Goal: Transaction & Acquisition: Purchase product/service

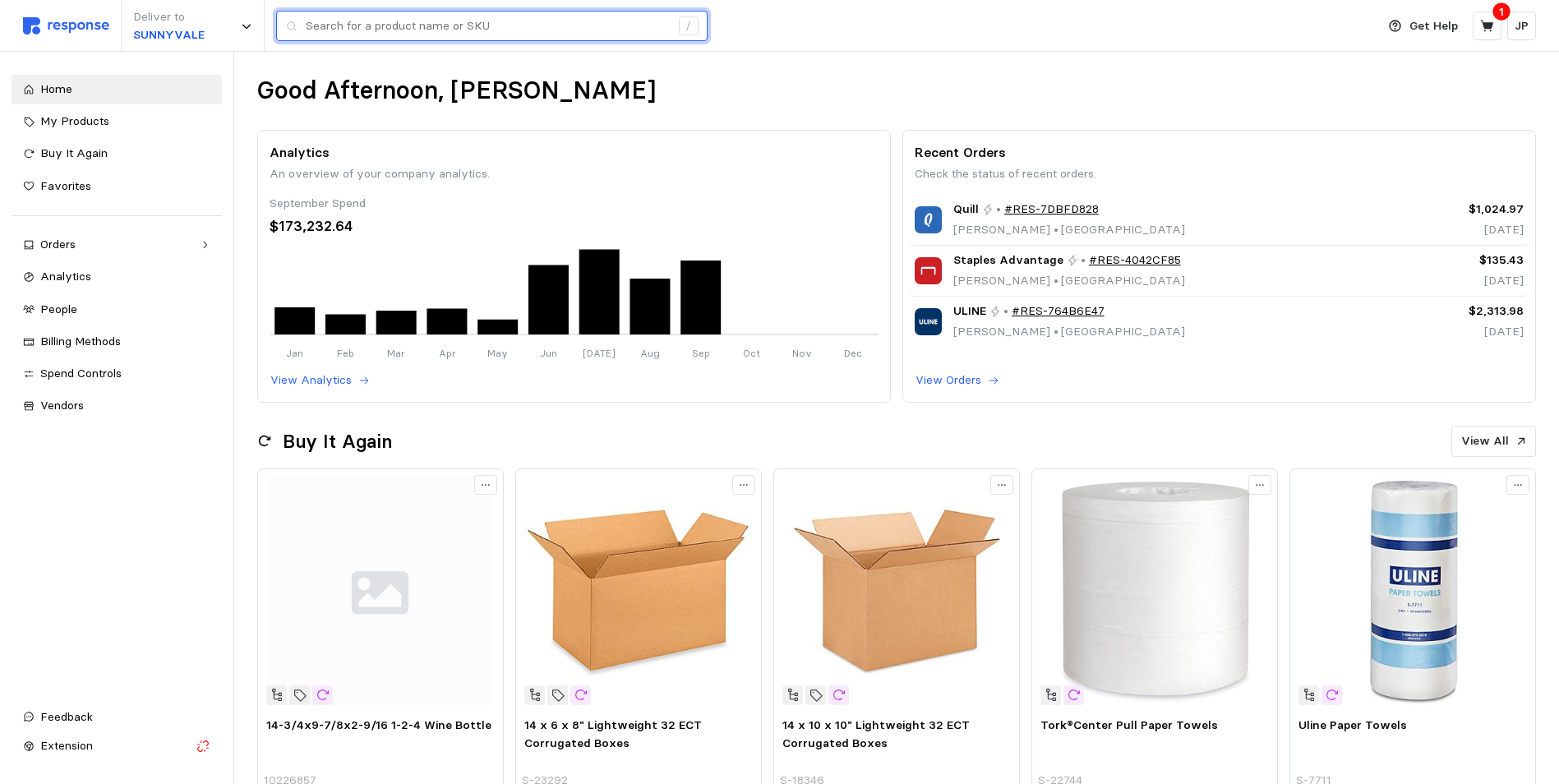
click at [338, 21] on input "text" at bounding box center [488, 26] width 364 height 30
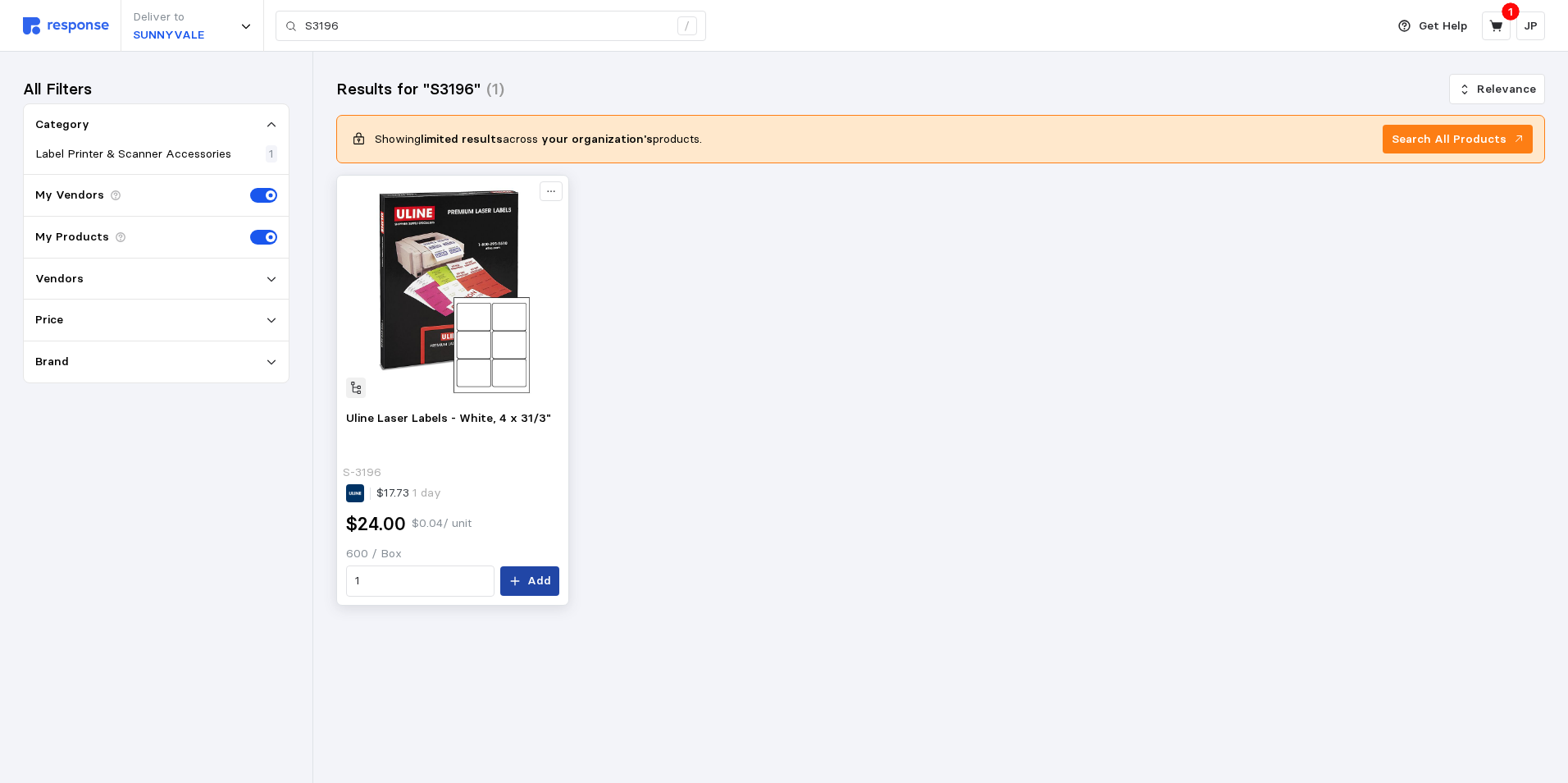
click at [525, 579] on button "Add" at bounding box center [530, 580] width 59 height 30
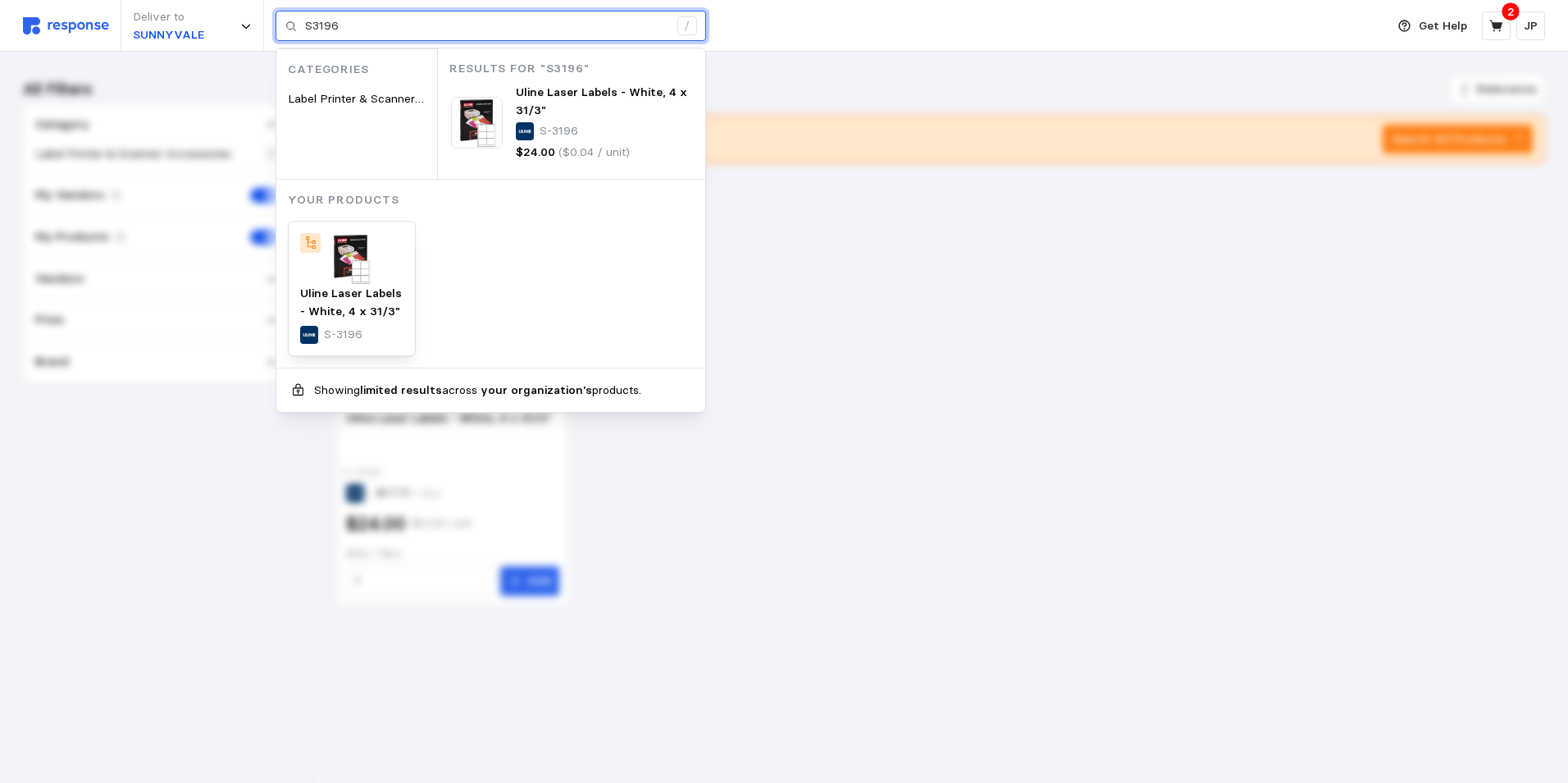
drag, startPoint x: 347, startPoint y: 27, endPoint x: 314, endPoint y: 17, distance: 34.5
click at [314, 18] on input "S3196" at bounding box center [487, 26] width 364 height 30
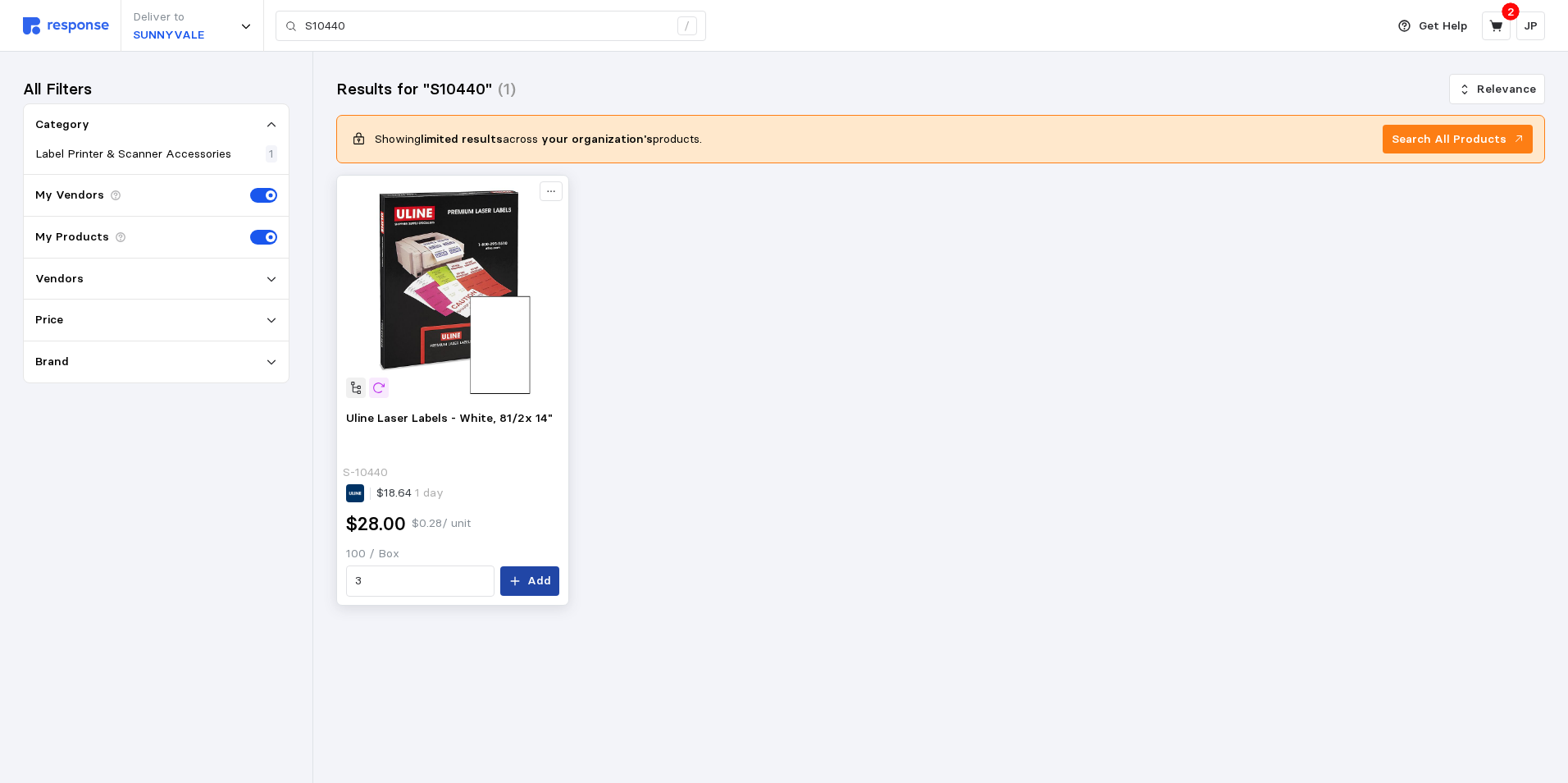
click at [531, 574] on p "Add" at bounding box center [539, 580] width 24 height 18
click at [71, 27] on img at bounding box center [66, 26] width 86 height 17
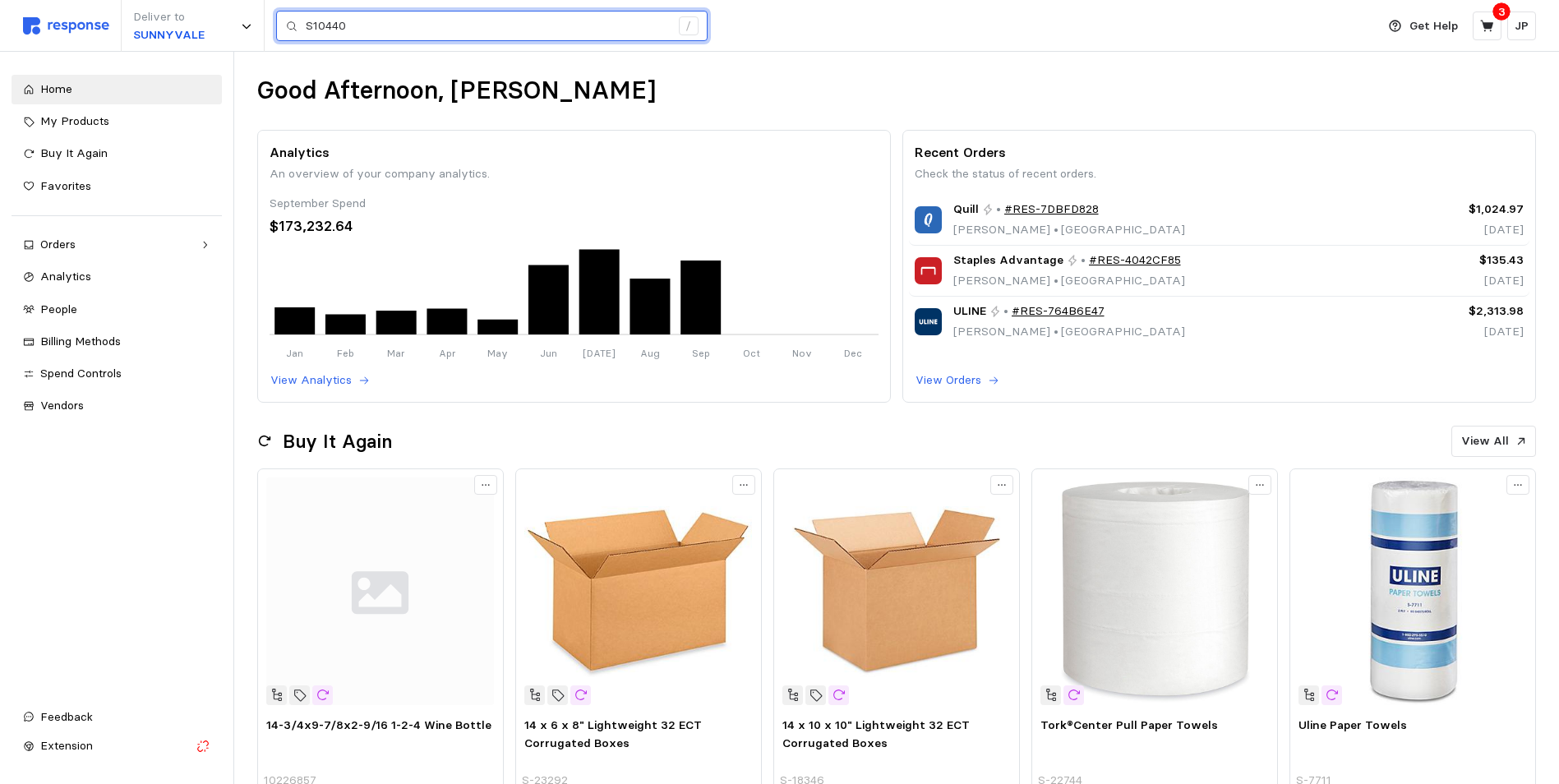
drag, startPoint x: 375, startPoint y: 19, endPoint x: 301, endPoint y: 22, distance: 74.1
click at [301, 22] on div "S10440 /" at bounding box center [492, 26] width 431 height 32
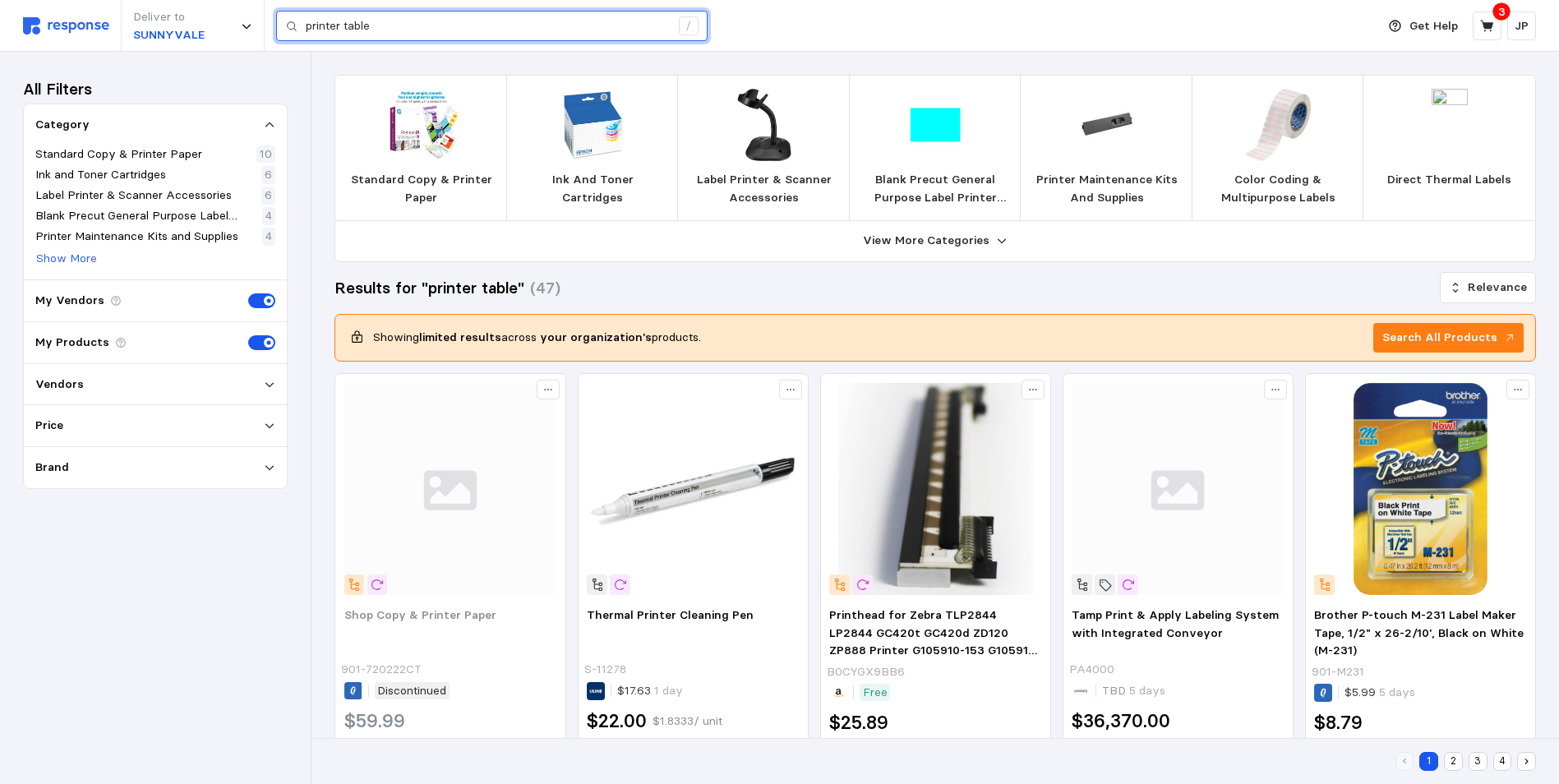
click at [344, 27] on input "printer table" at bounding box center [488, 26] width 364 height 30
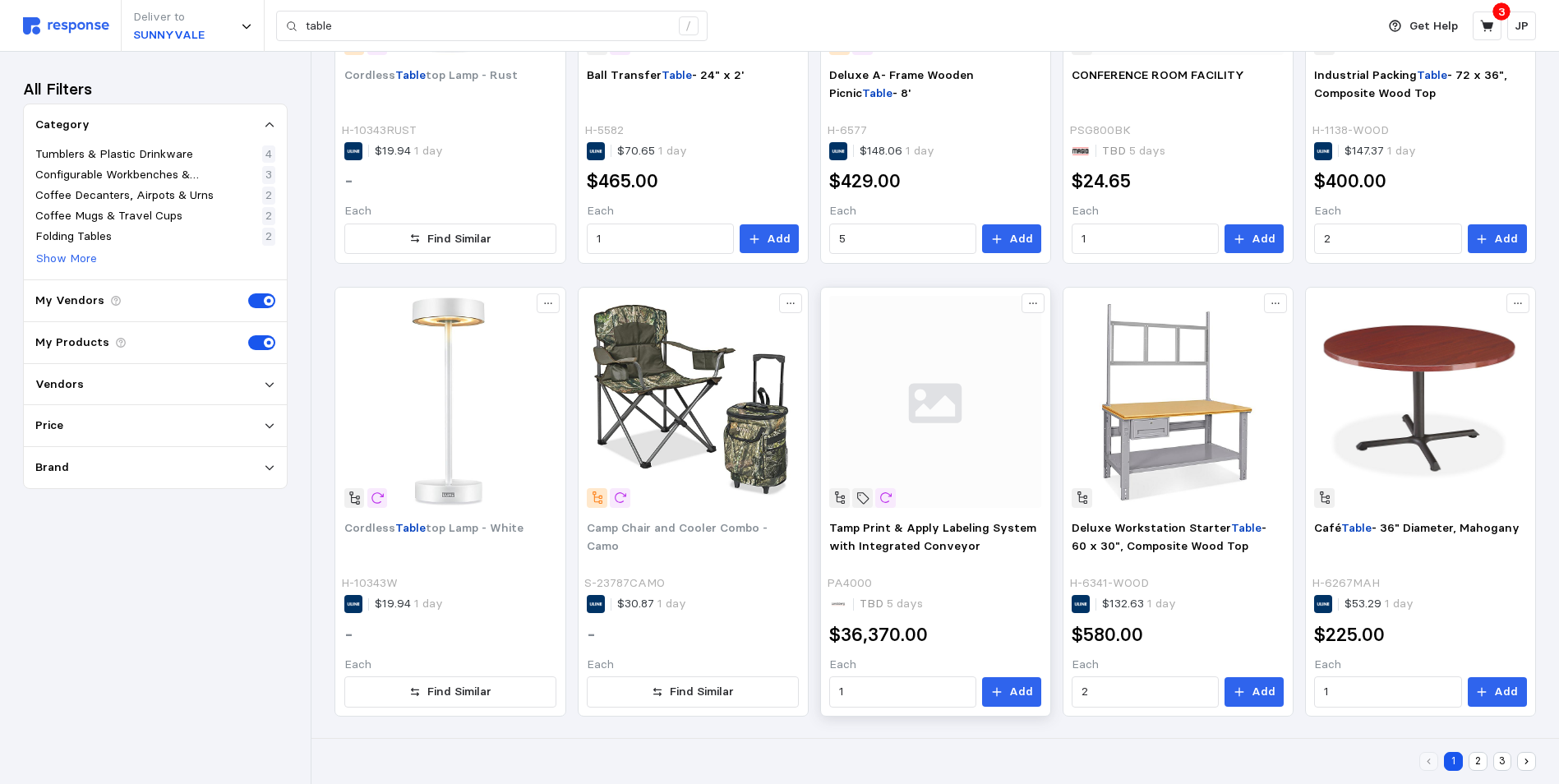
scroll to position [994, 0]
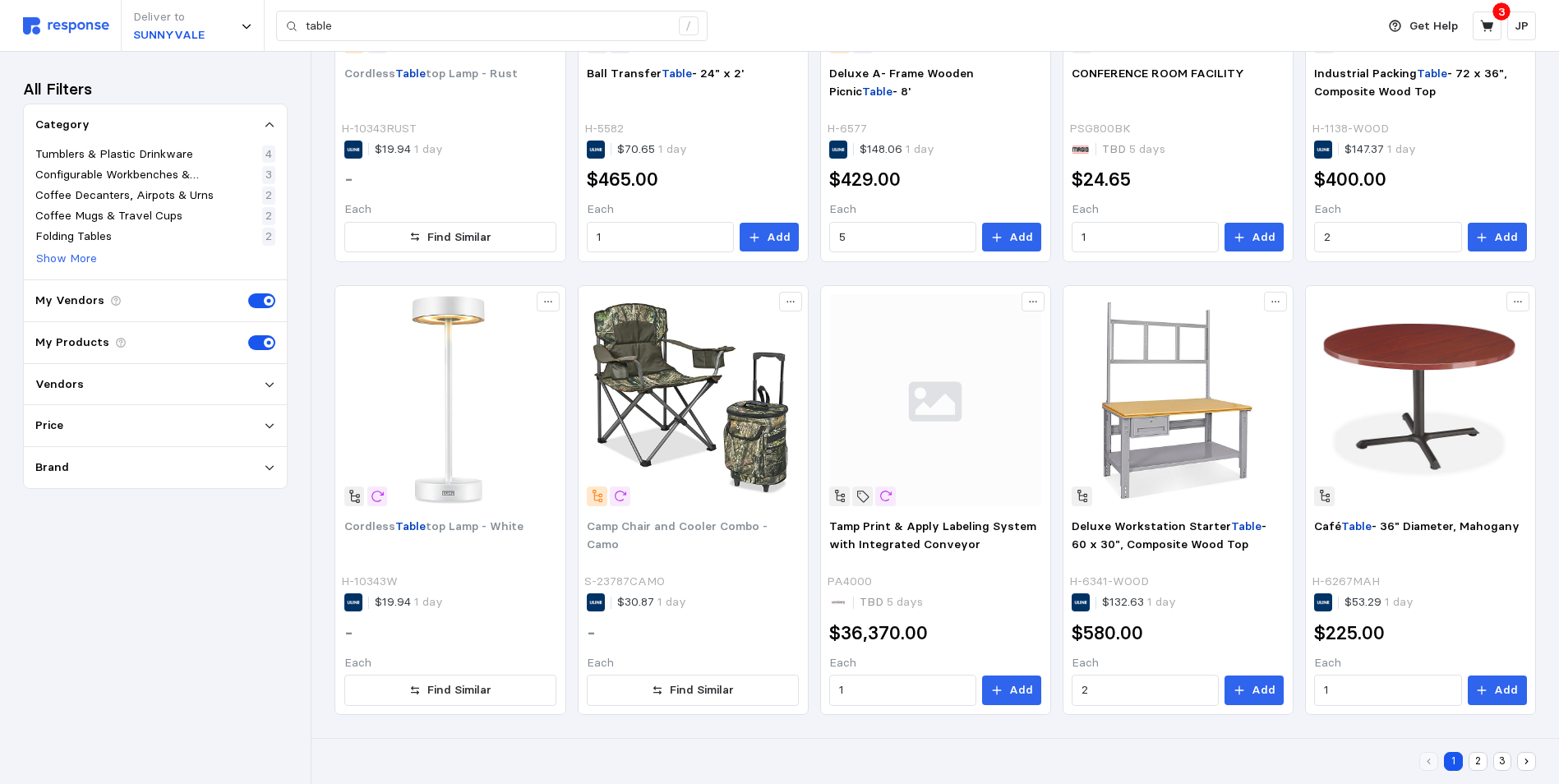
click at [1478, 758] on button "2" at bounding box center [1478, 761] width 19 height 19
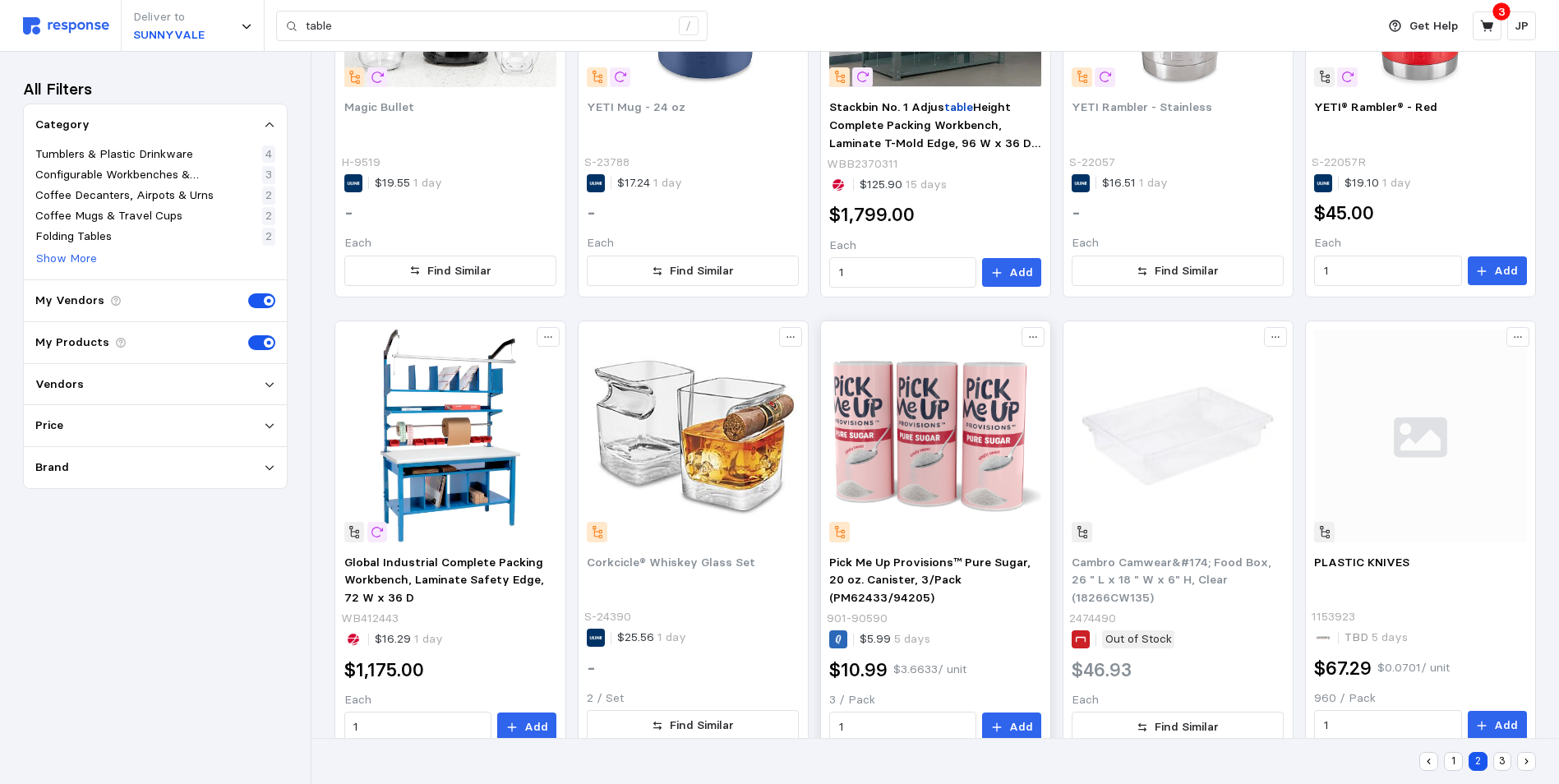
scroll to position [998, 0]
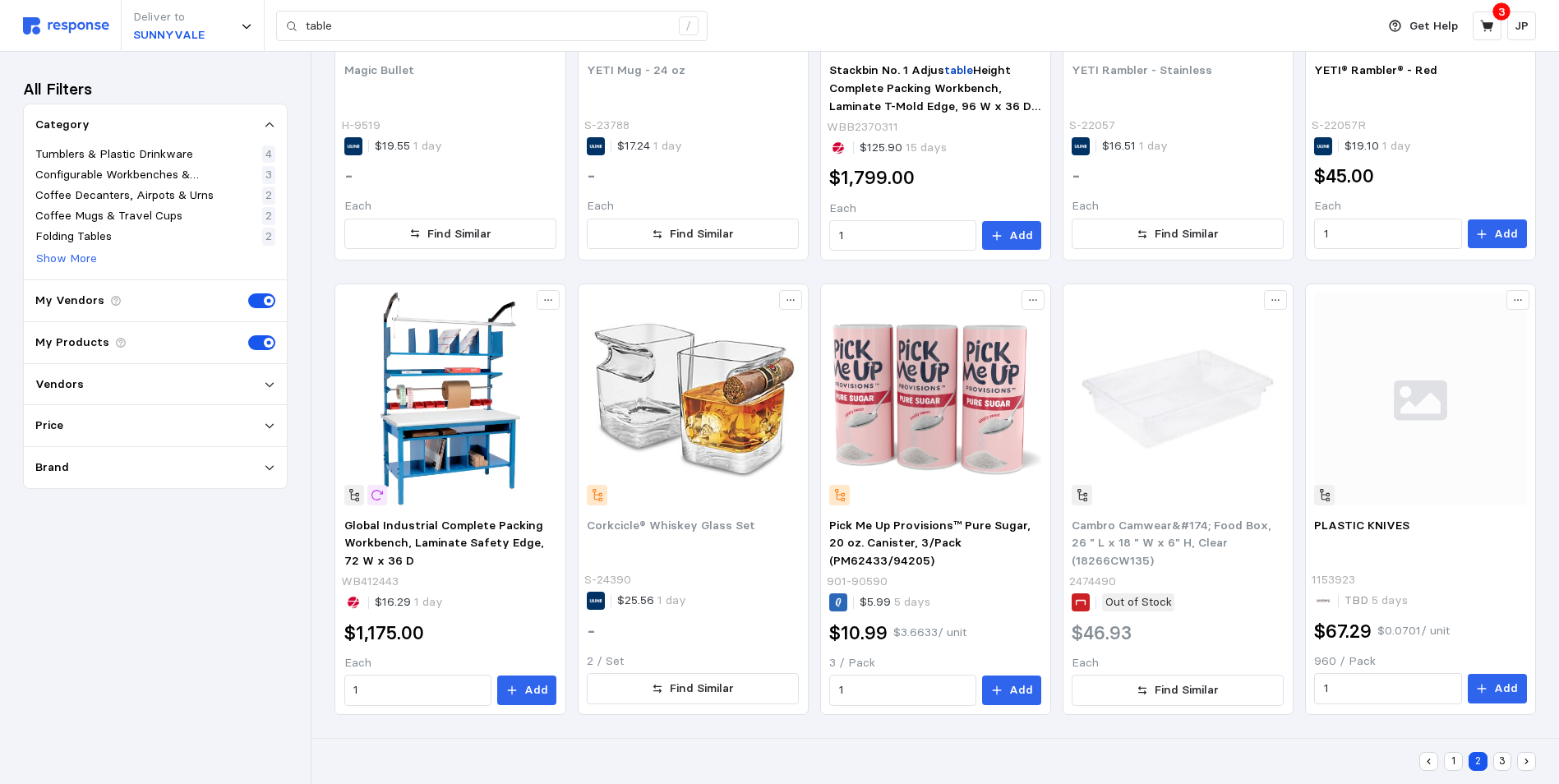
click at [1502, 756] on button "3" at bounding box center [1502, 761] width 19 height 19
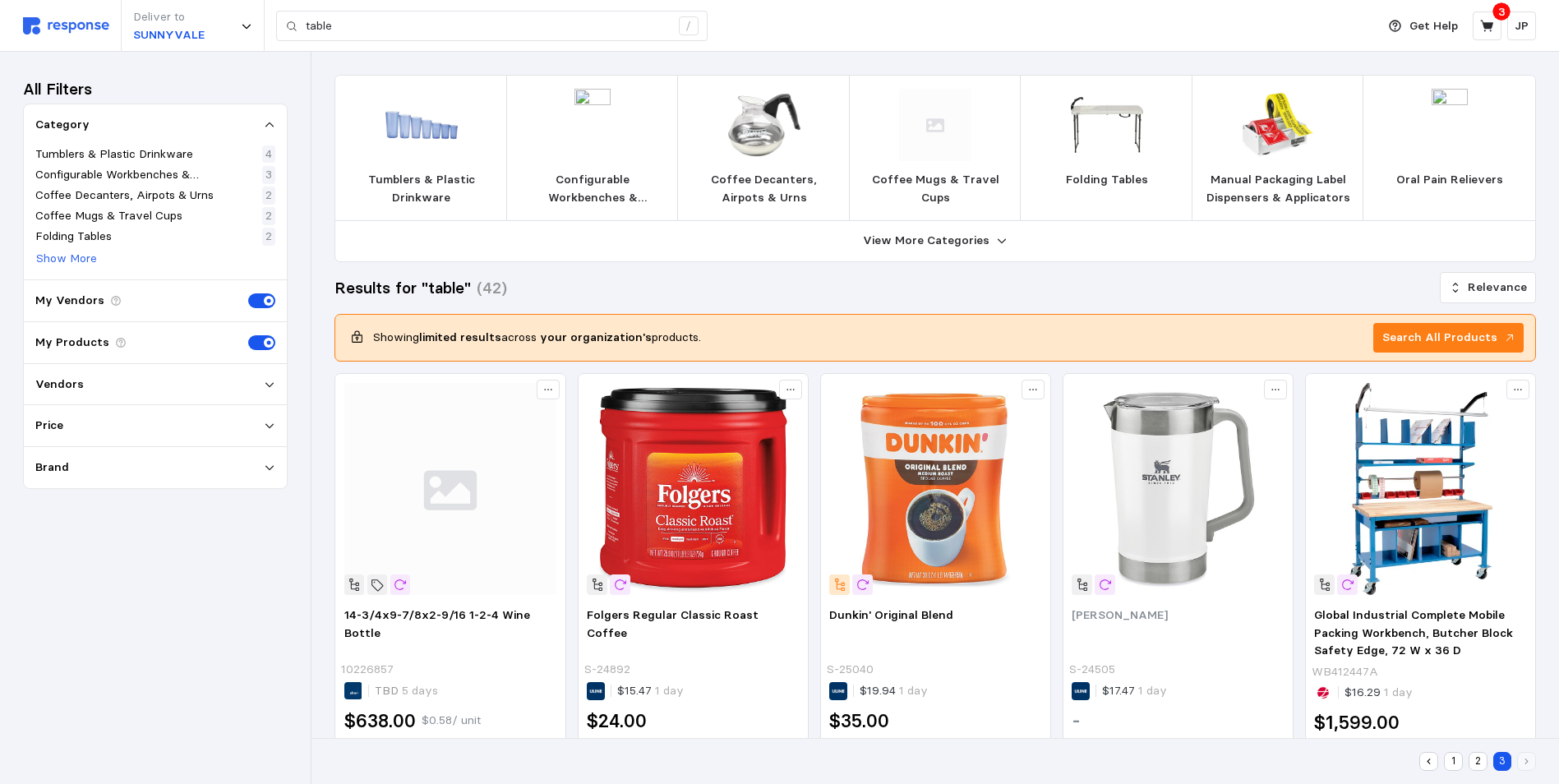
click at [604, 176] on p "Configurable Workbenches & Workstations" at bounding box center [593, 188] width 146 height 35
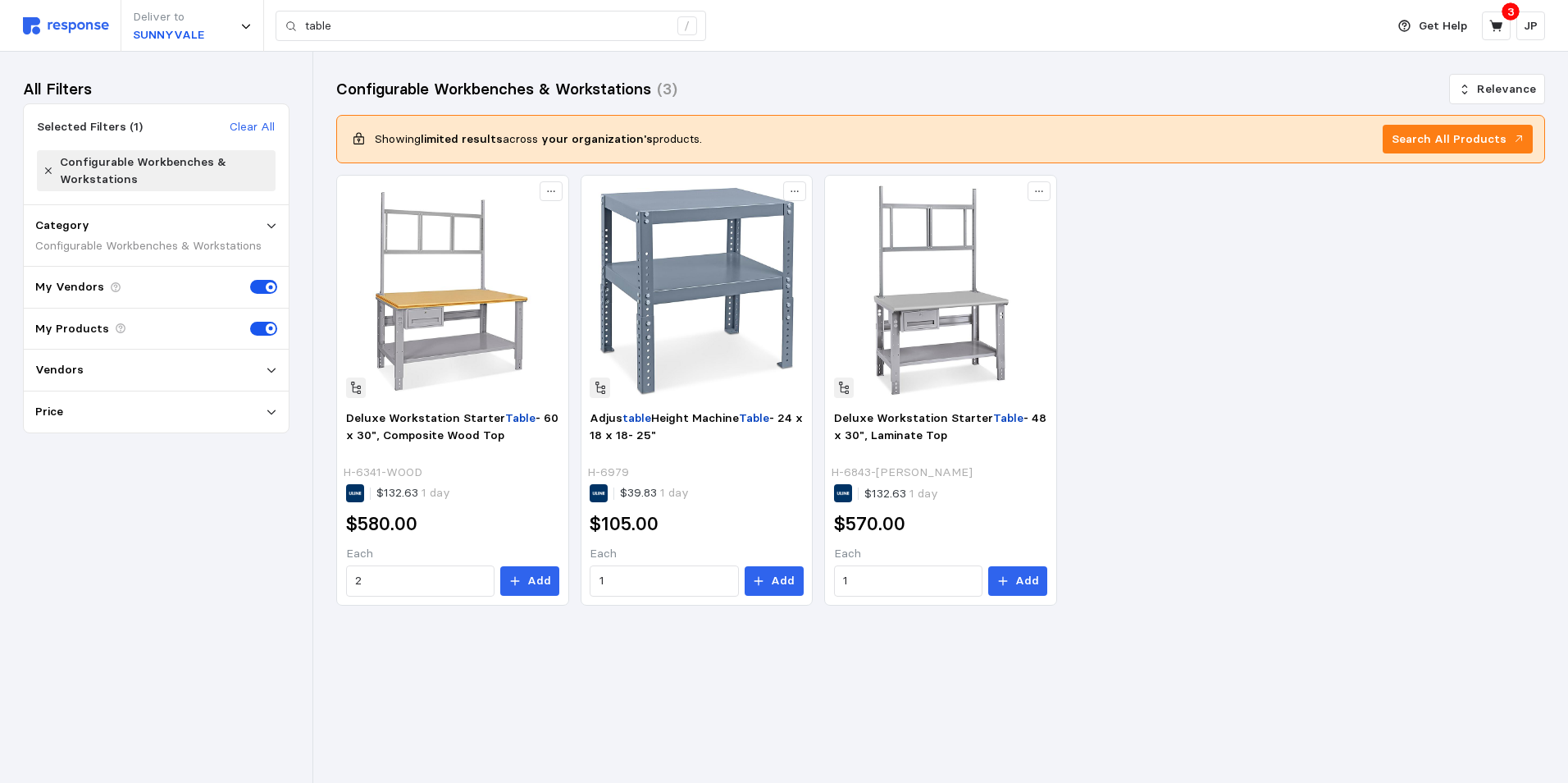
drag, startPoint x: 1510, startPoint y: 341, endPoint x: 1501, endPoint y: 330, distance: 14.2
click at [1508, 339] on div "Deluxe Workstation Starter Table - 60 x 30", Composite Wood Top H-6341-WOOD $13…" at bounding box center [939, 391] width 1208 height 432
drag, startPoint x: 331, startPoint y: 25, endPoint x: 301, endPoint y: 31, distance: 30.6
click at [301, 31] on div "table /" at bounding box center [491, 26] width 431 height 32
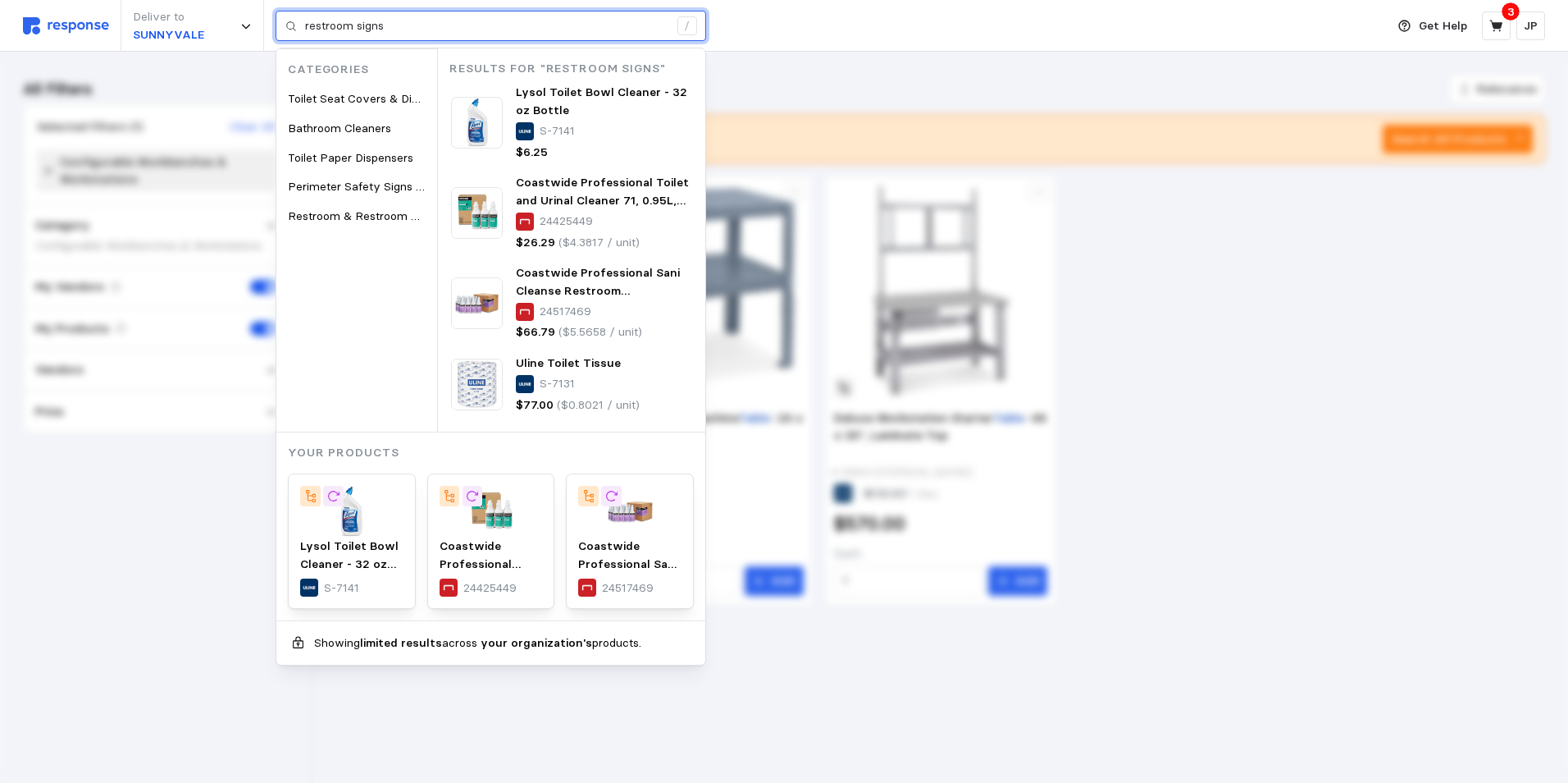
type input "restroom signs"
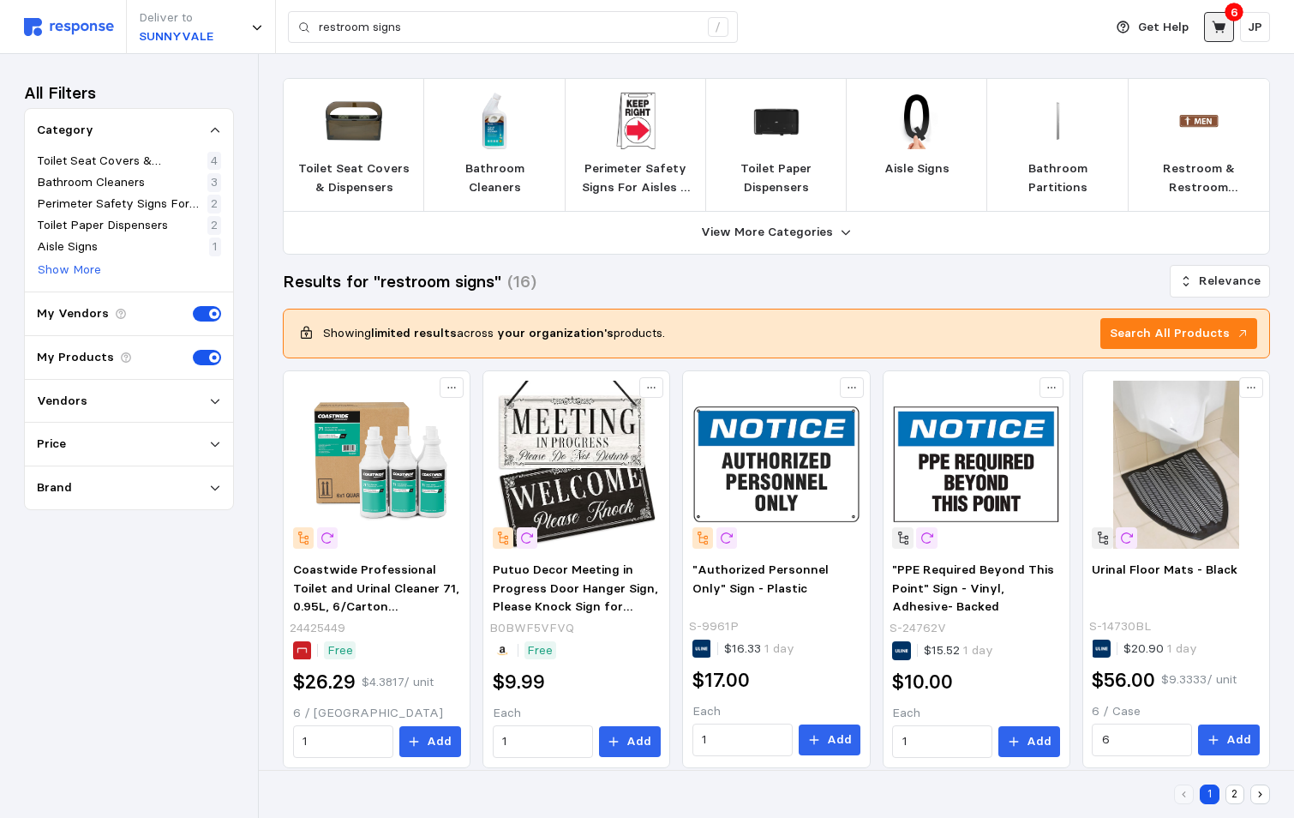
click at [1216, 24] on icon at bounding box center [1219, 27] width 15 height 15
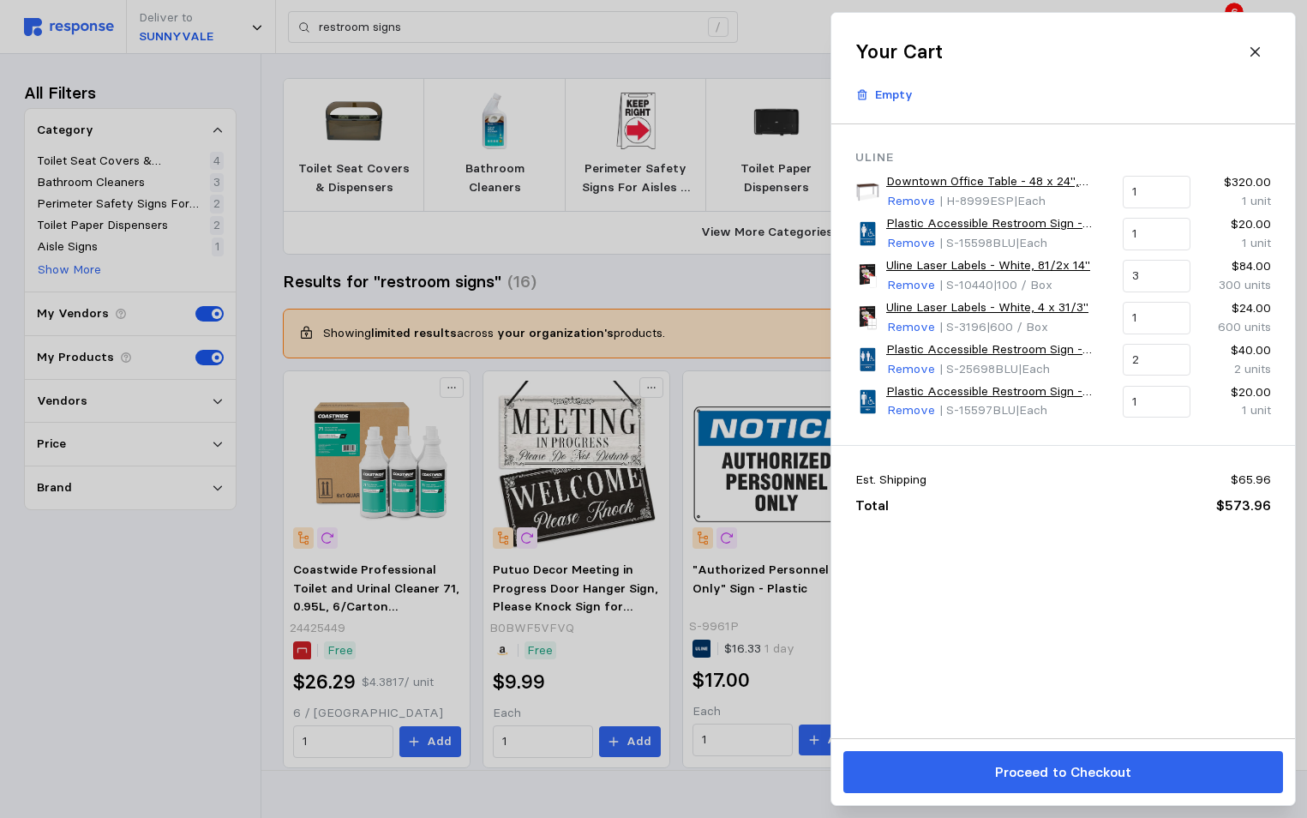
click at [798, 27] on div at bounding box center [653, 409] width 1307 height 818
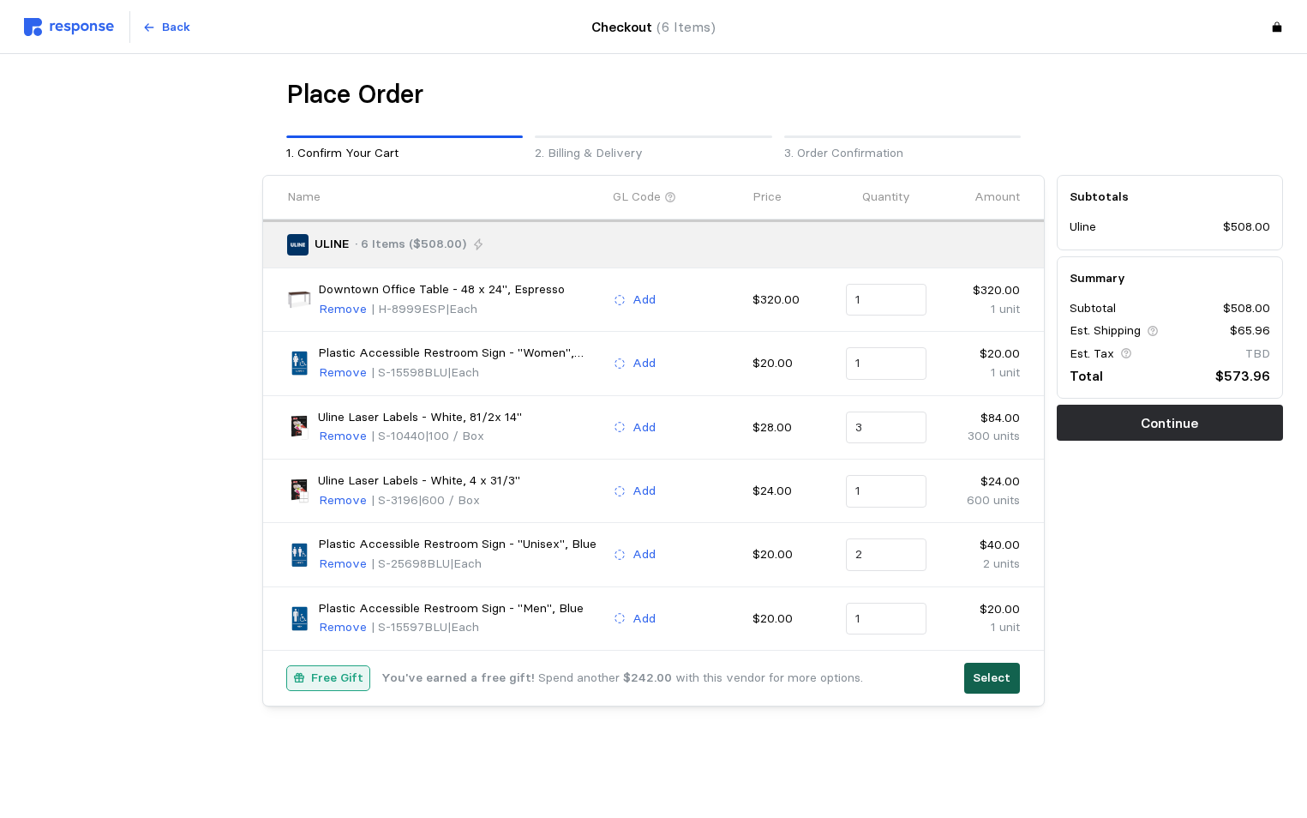
click at [997, 673] on p "Select" at bounding box center [992, 678] width 38 height 19
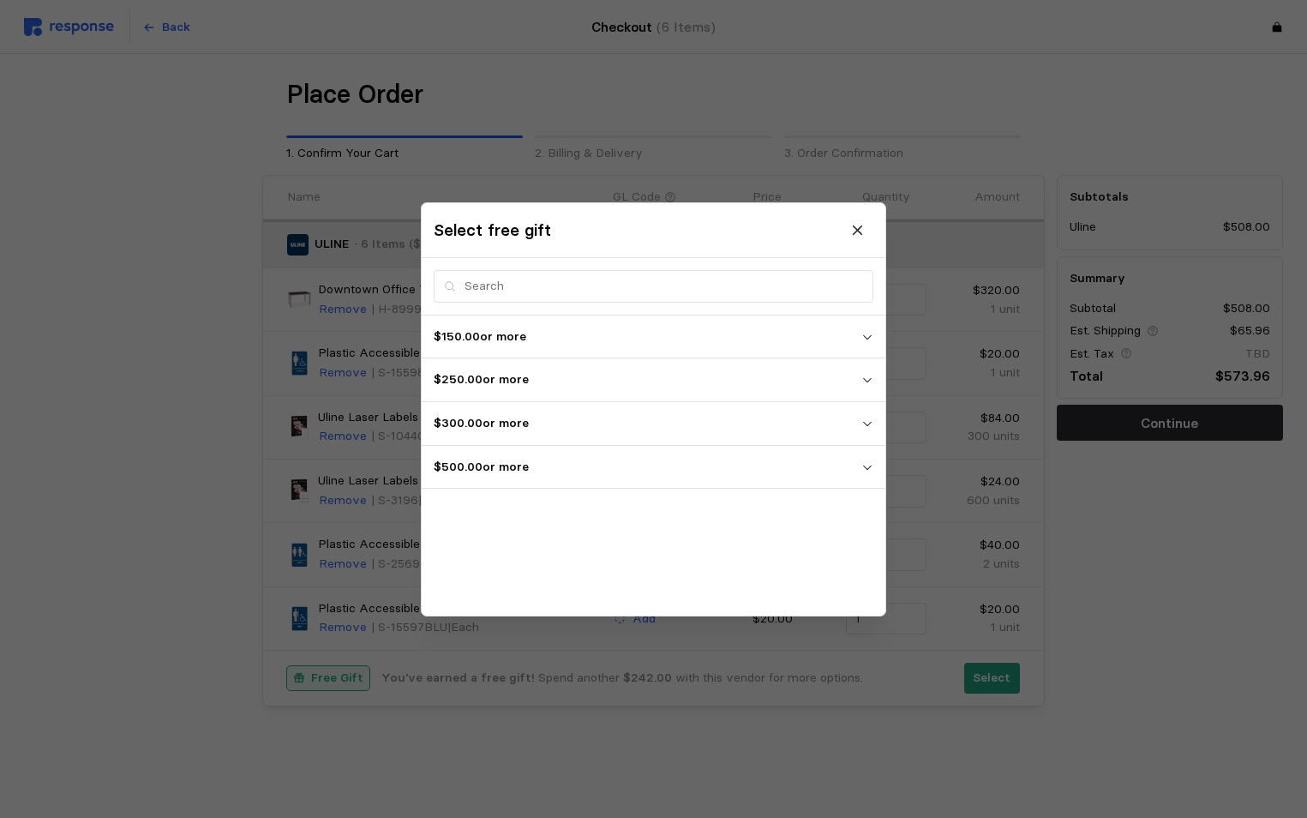
click at [865, 469] on icon "button" at bounding box center [867, 466] width 12 height 12
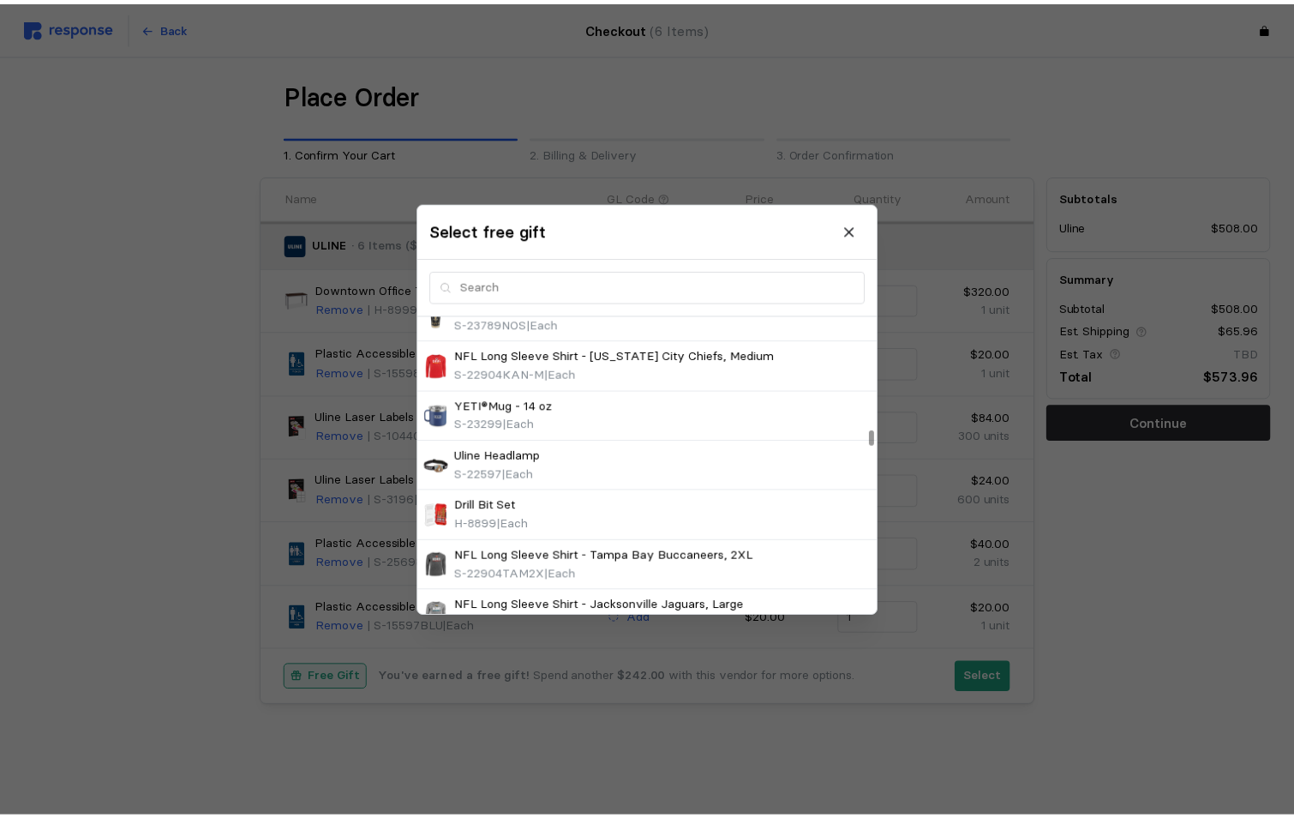
scroll to position [2486, 0]
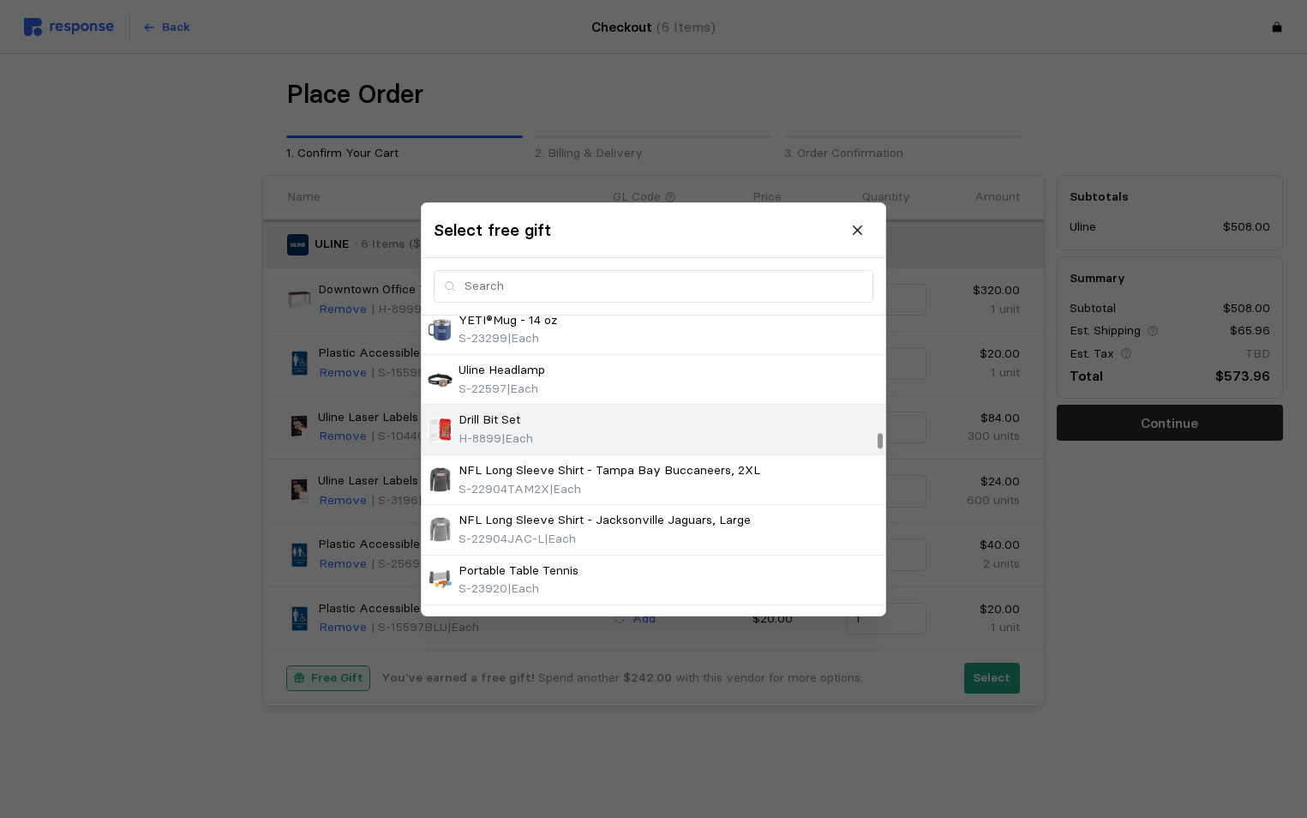
click at [480, 418] on p "Drill Bit Set" at bounding box center [490, 420] width 62 height 19
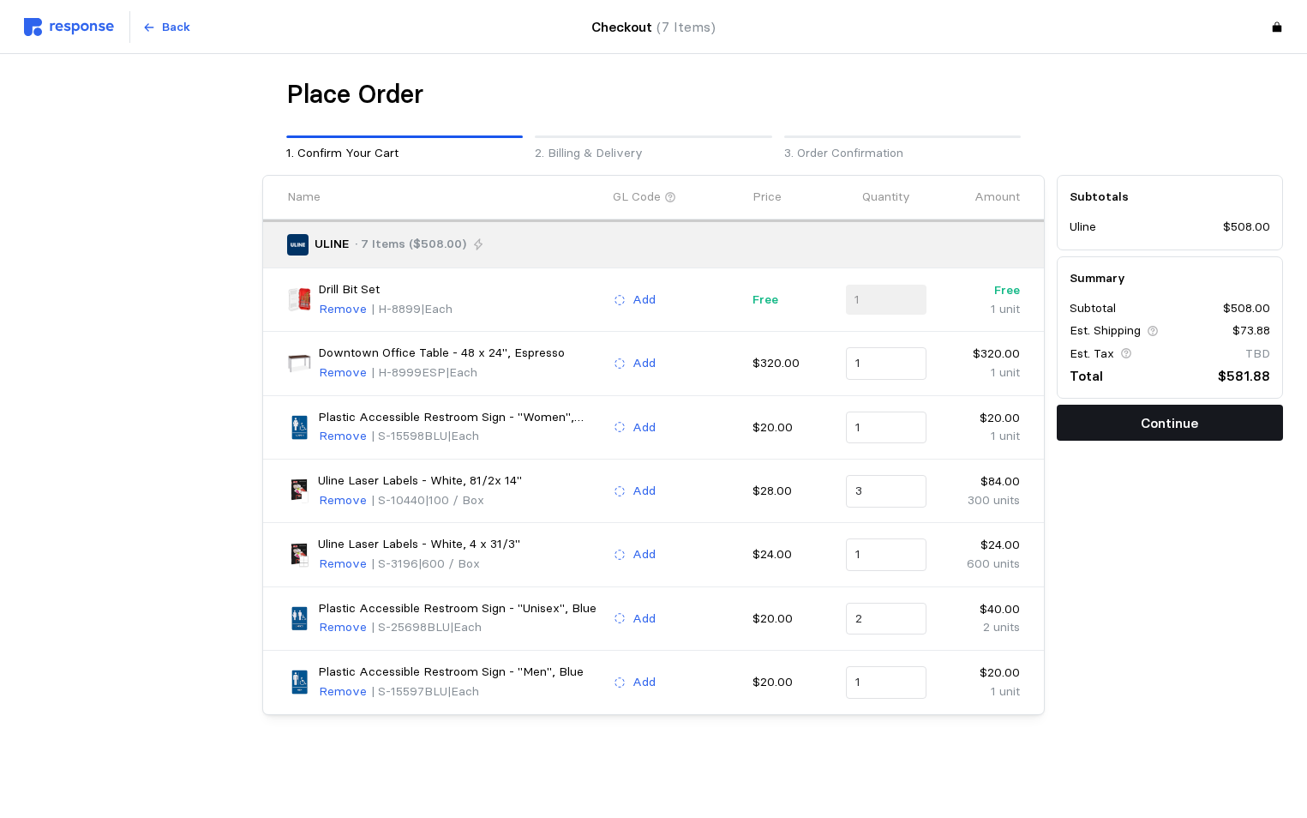
click at [1151, 415] on p "Continue" at bounding box center [1169, 422] width 57 height 21
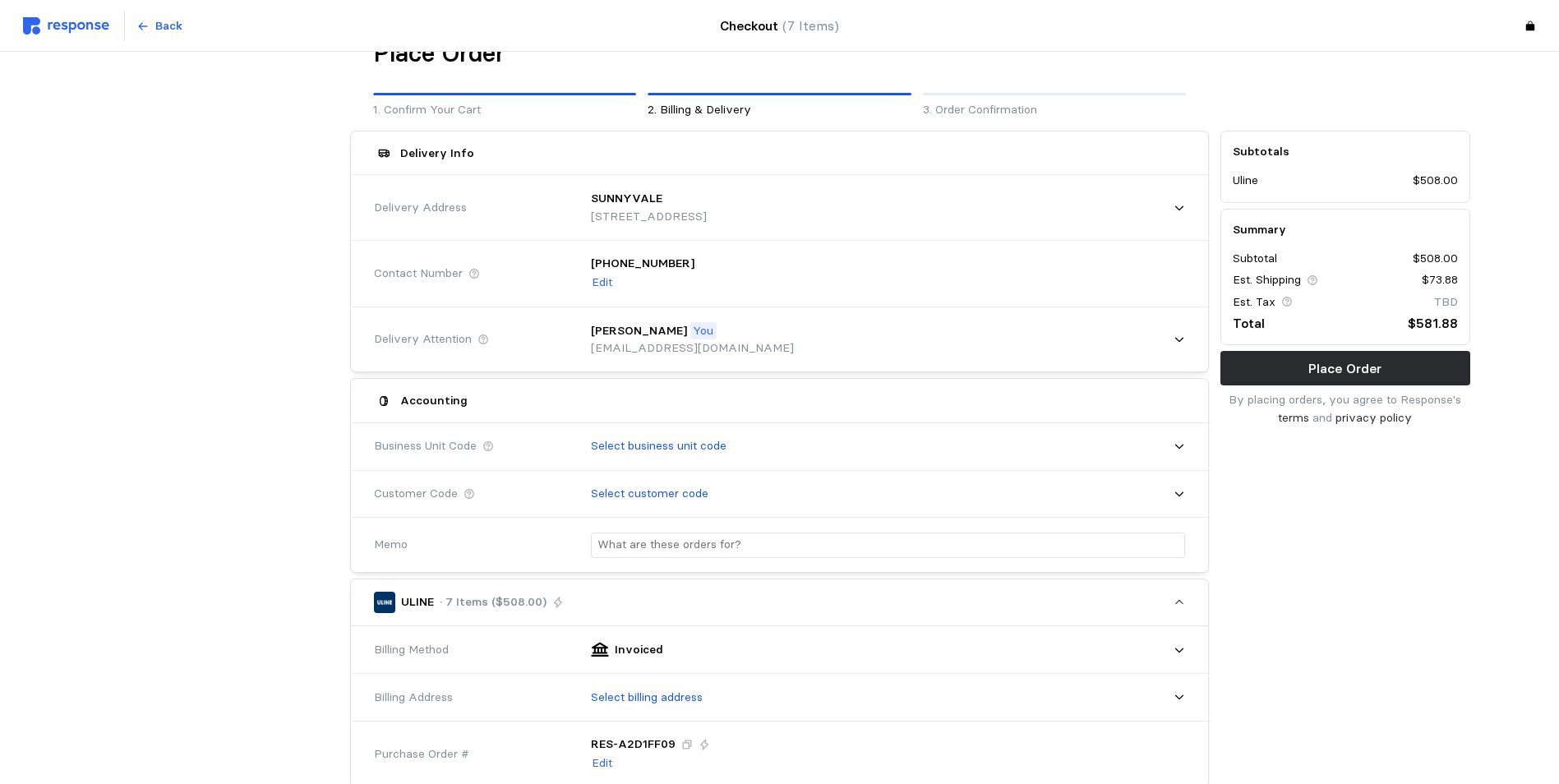
scroll to position [0, 0]
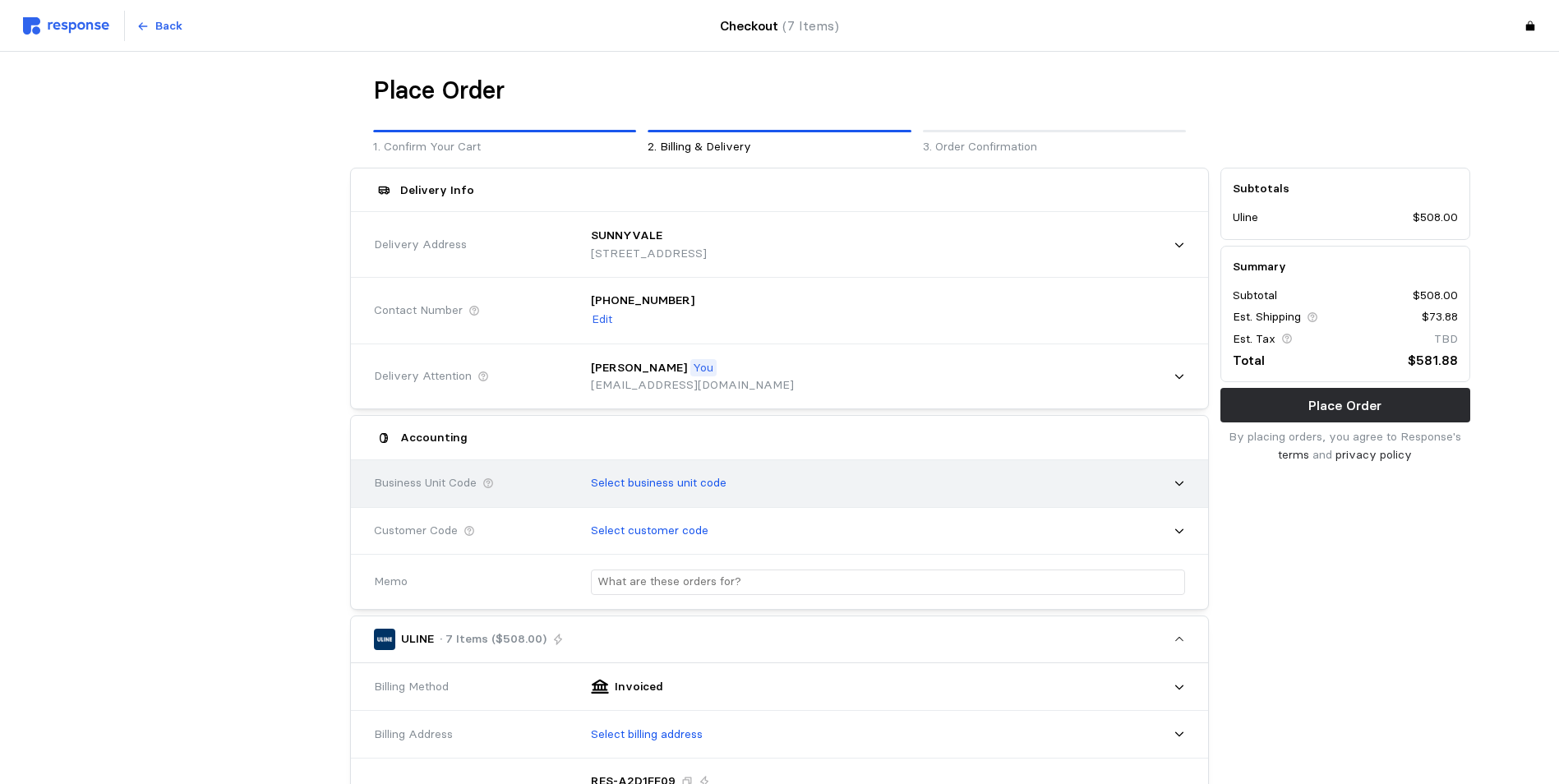
click at [1178, 483] on icon at bounding box center [1179, 483] width 12 height 12
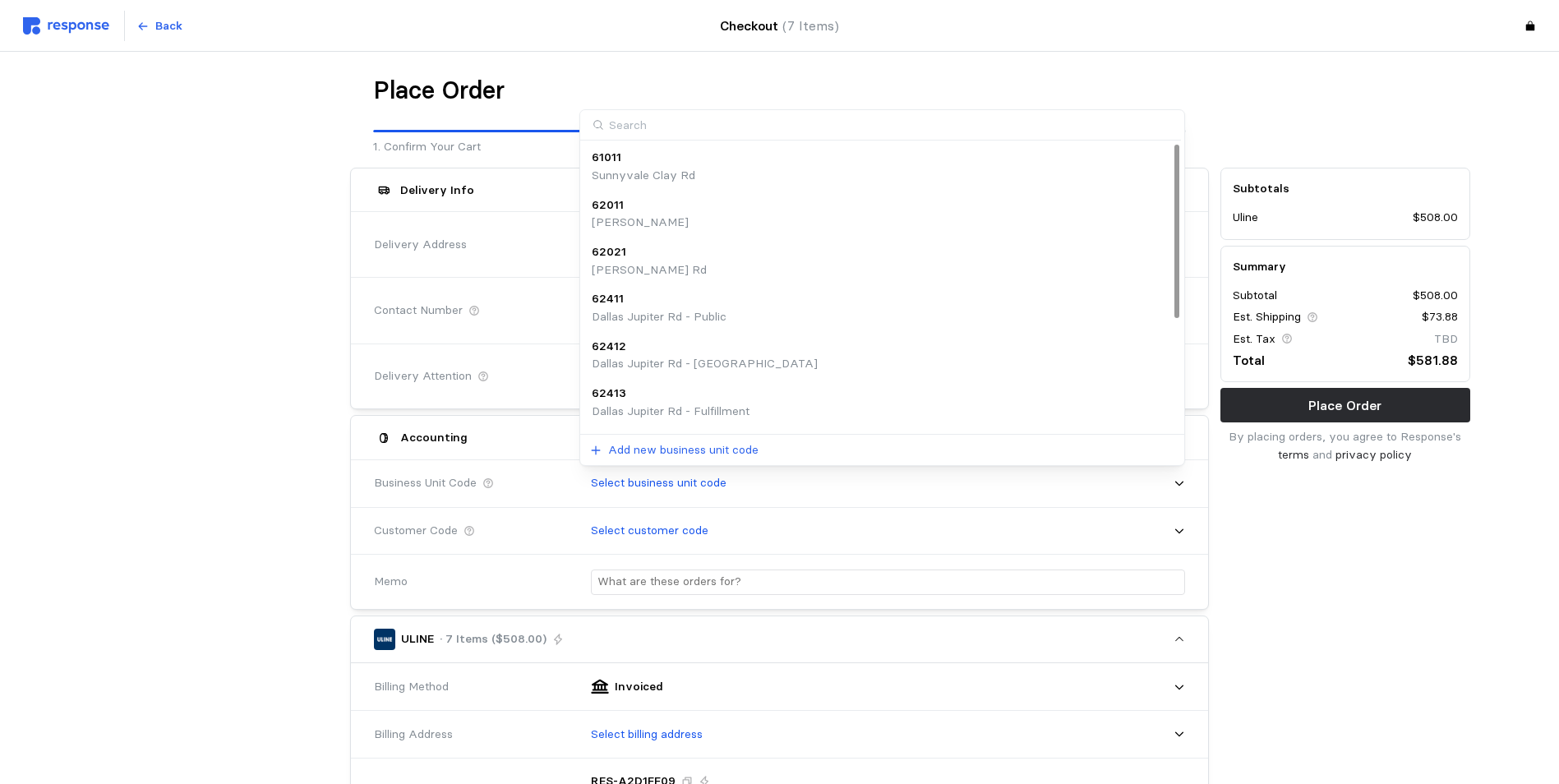
click at [639, 164] on div "61011" at bounding box center [643, 157] width 104 height 18
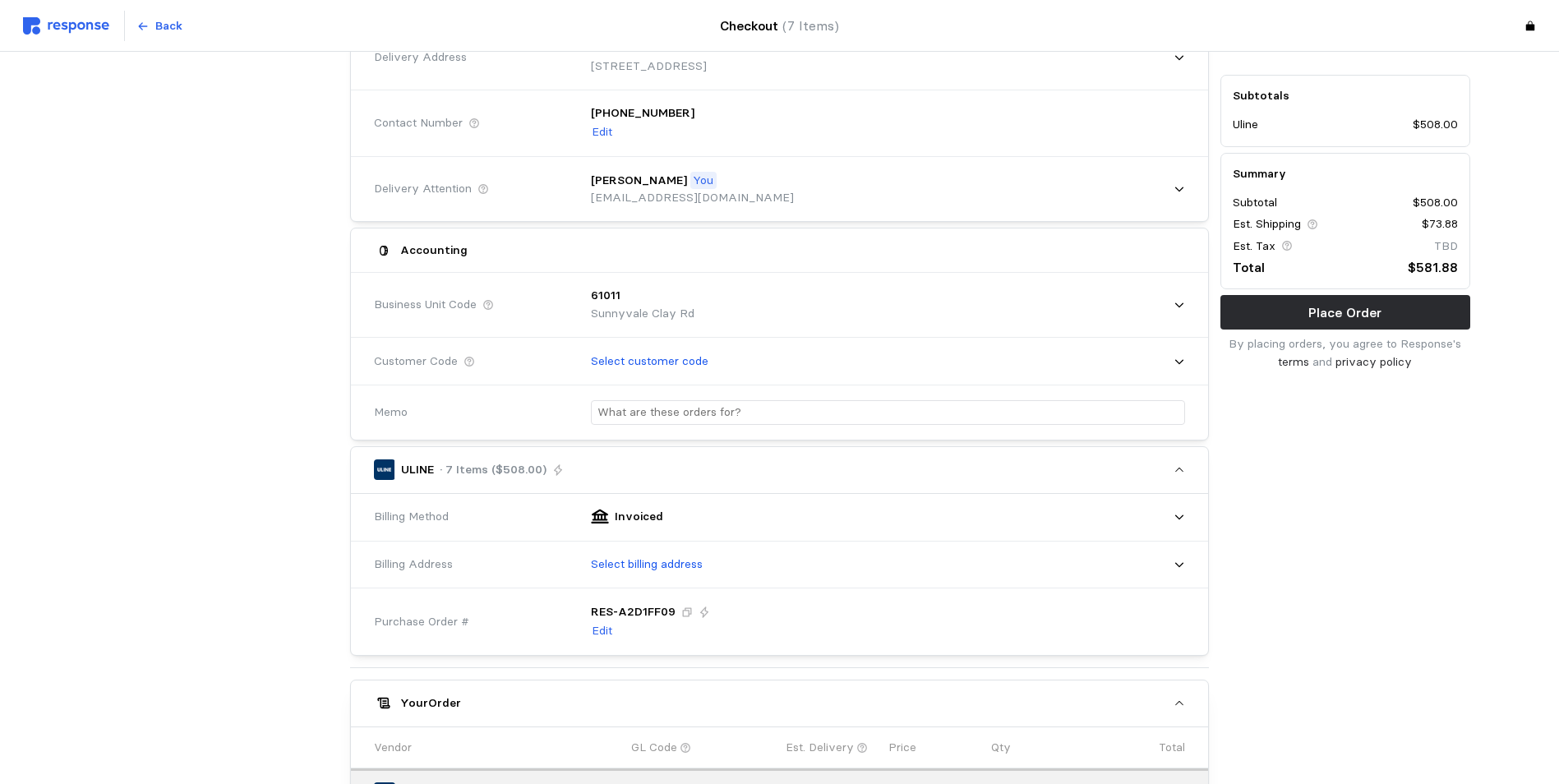
scroll to position [246, 0]
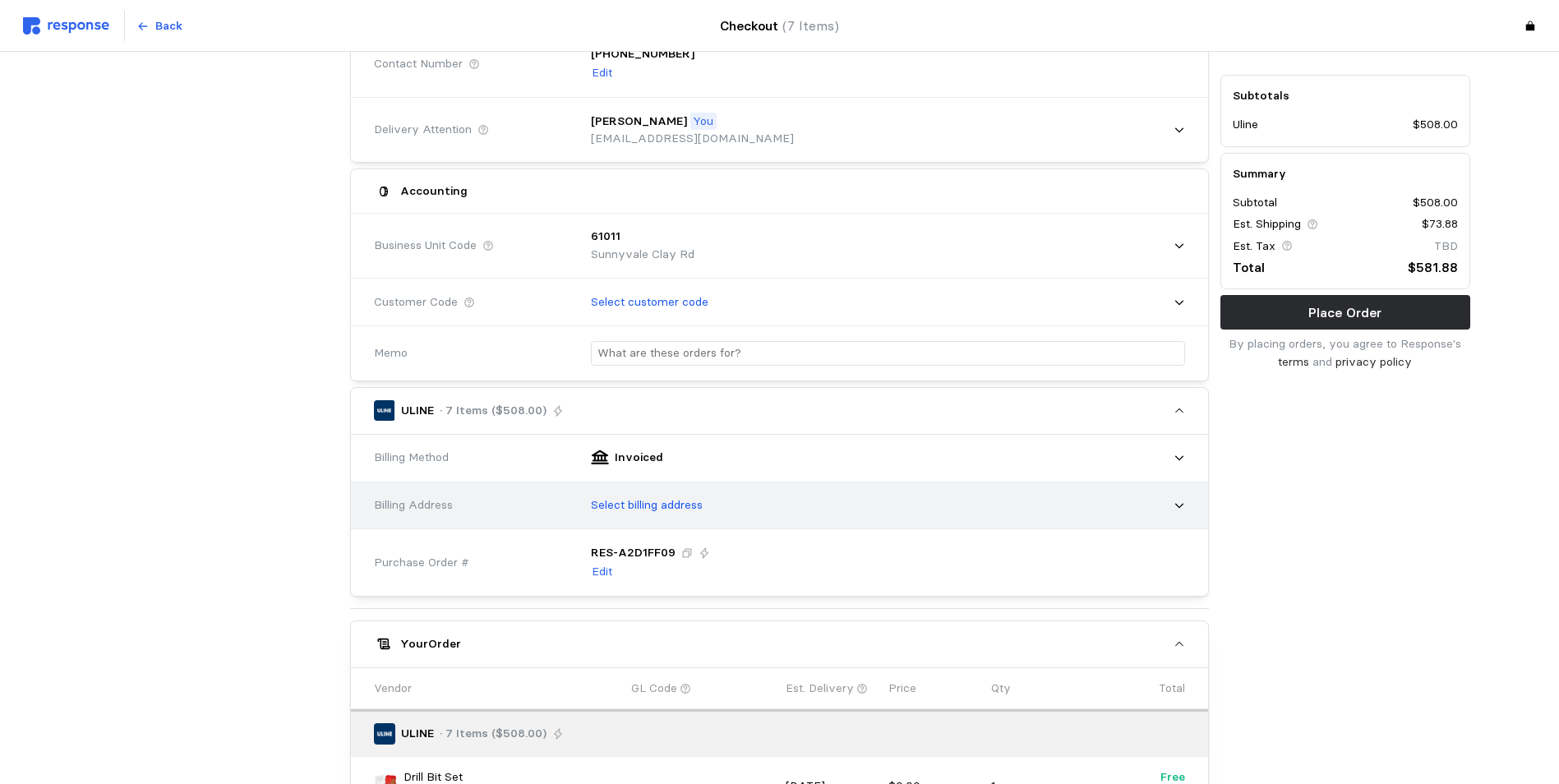
click at [682, 497] on p "Select billing address" at bounding box center [646, 505] width 112 height 18
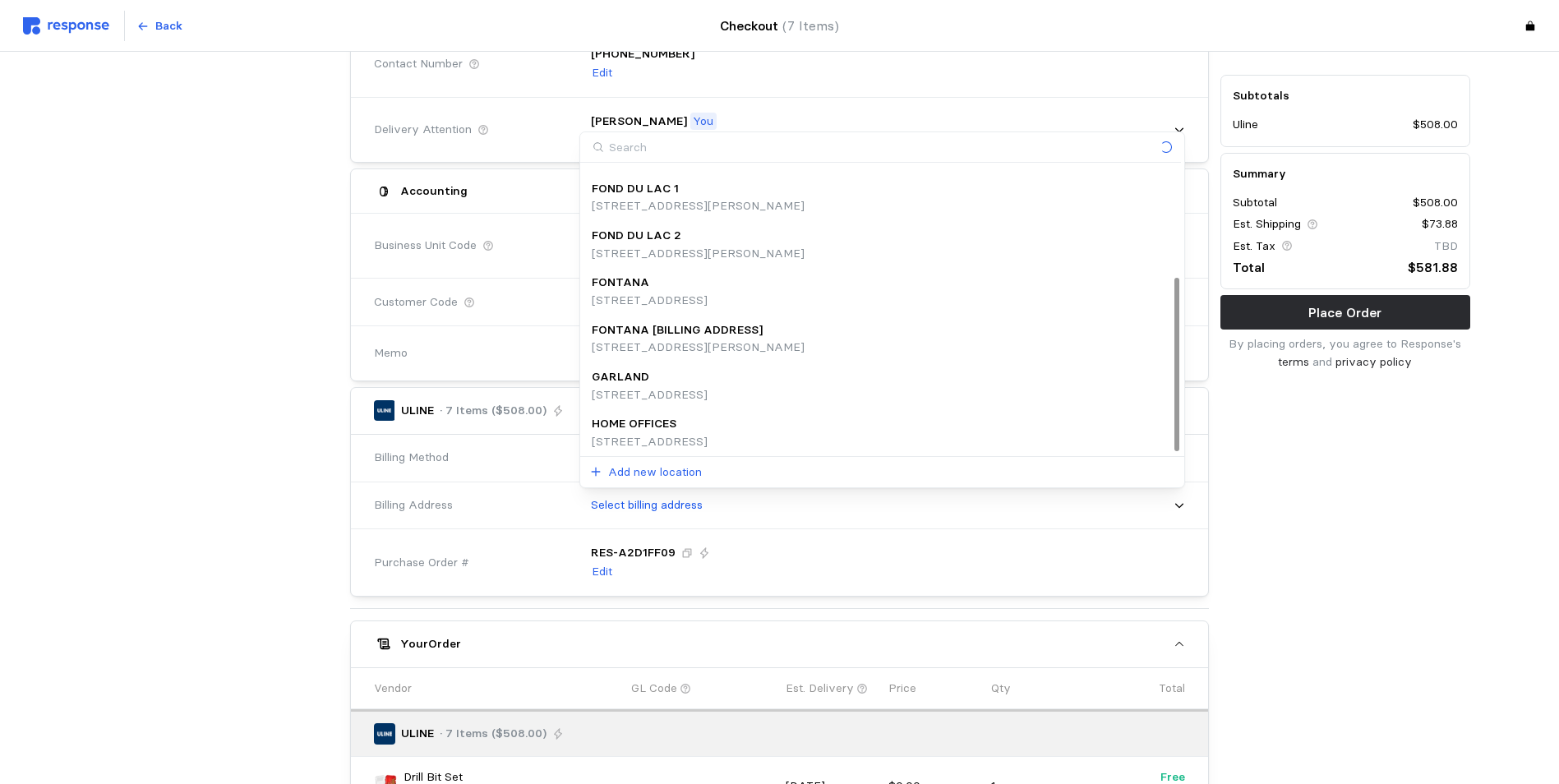
scroll to position [184, 0]
click at [676, 428] on p "HOME OFFICES" at bounding box center [634, 420] width 84 height 18
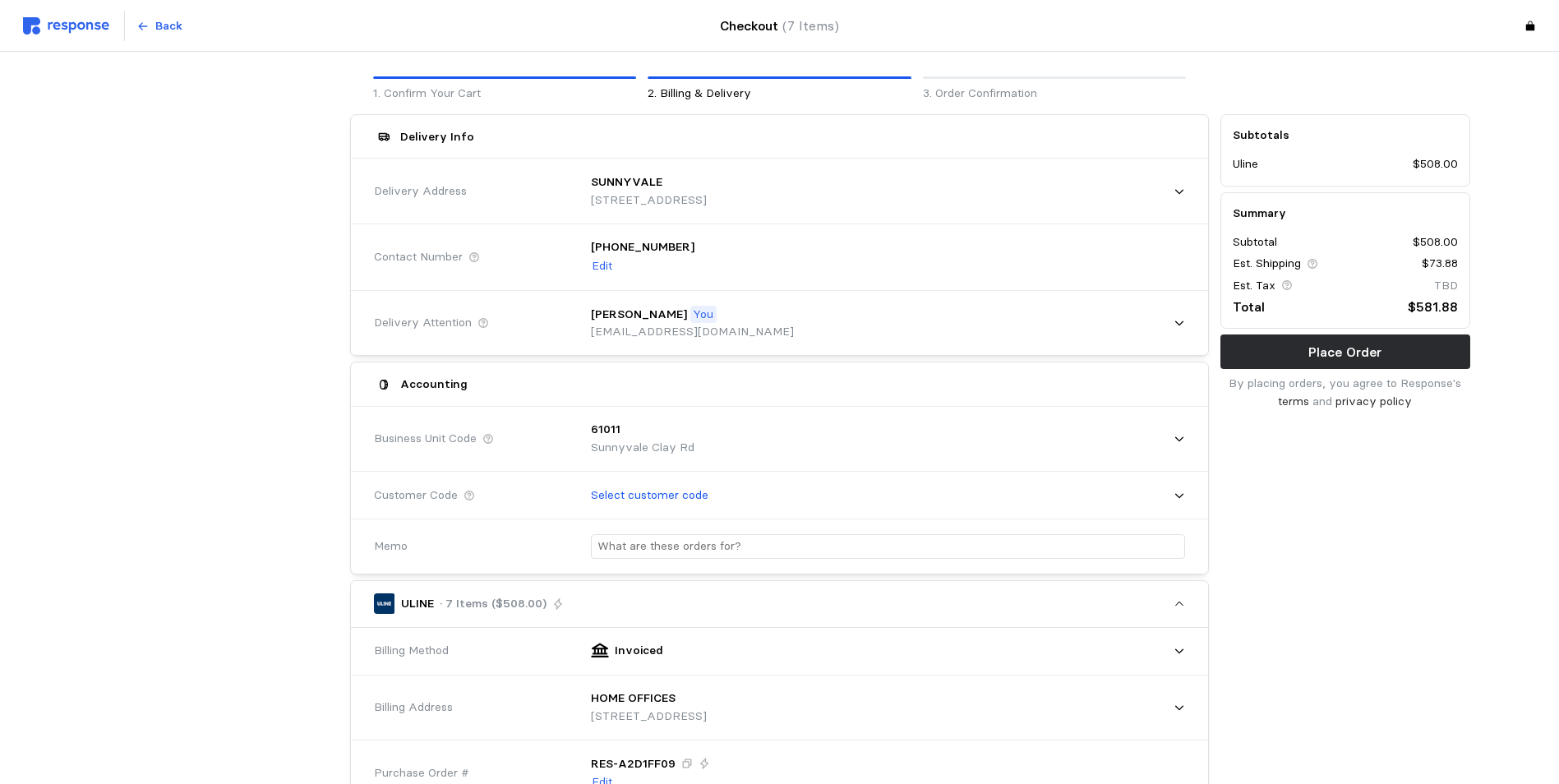
scroll to position [82, 0]
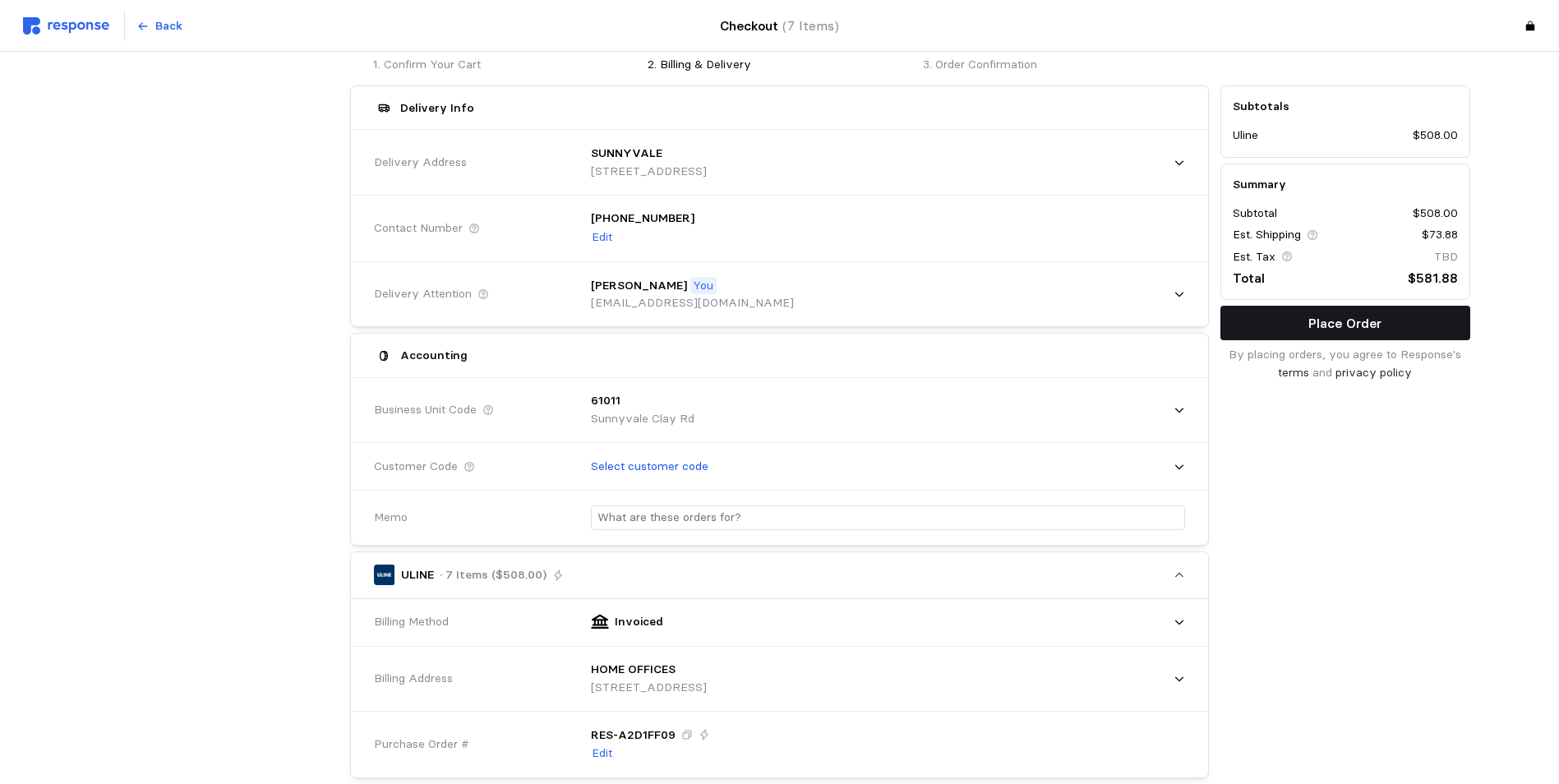
click at [1252, 318] on p "Place Order" at bounding box center [1345, 323] width 73 height 20
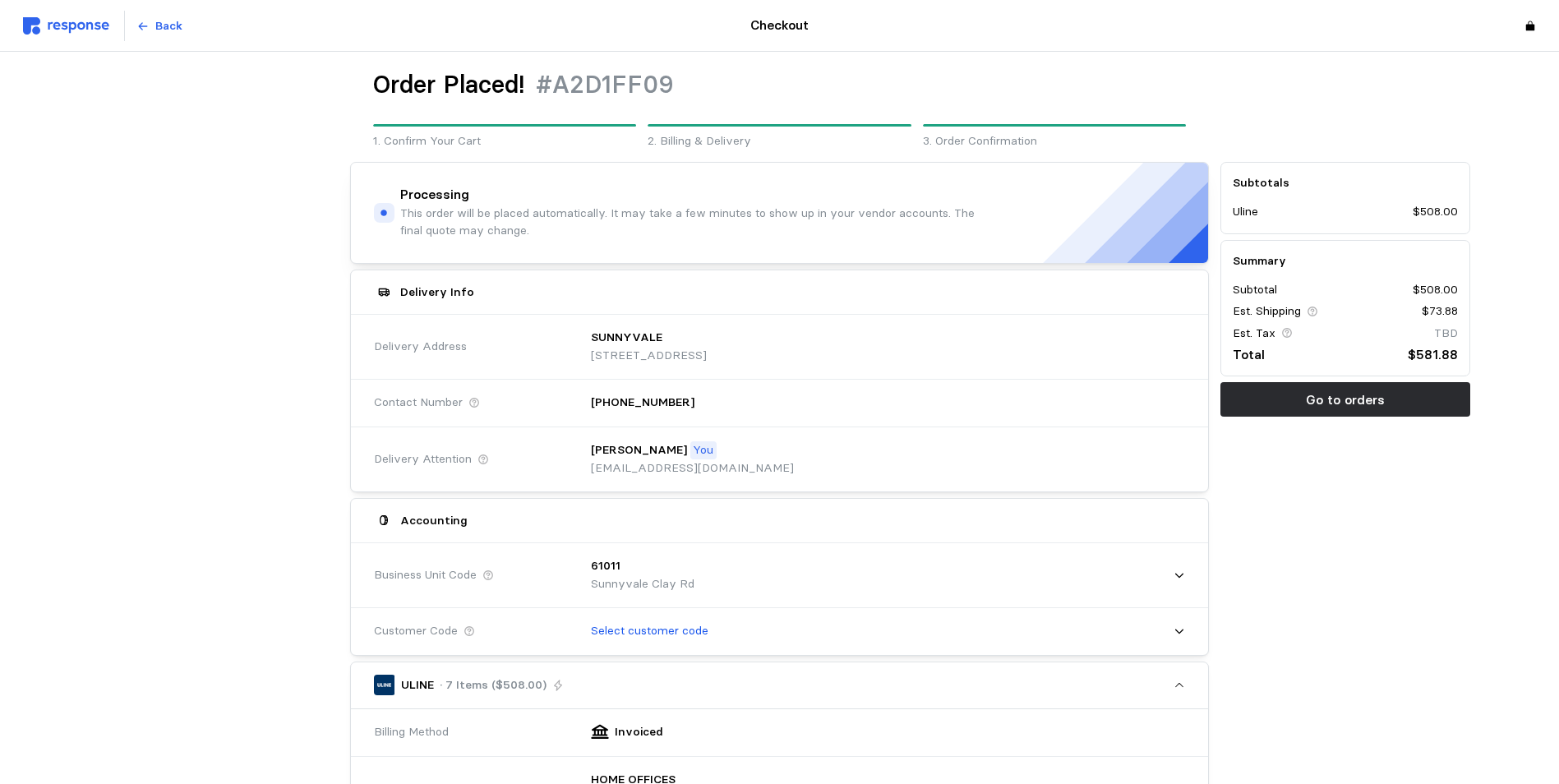
scroll to position [0, 0]
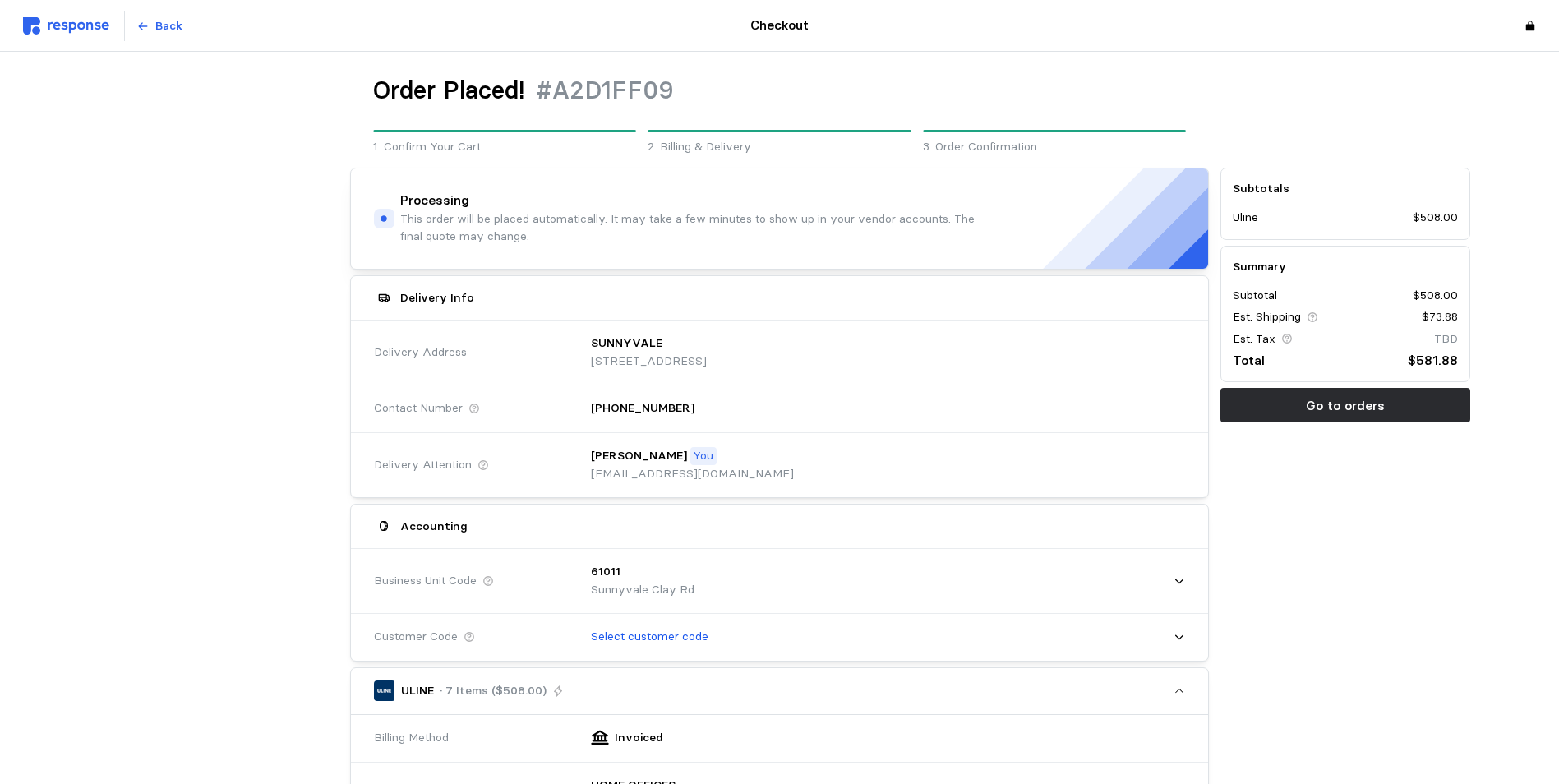
click at [79, 23] on img at bounding box center [66, 26] width 86 height 17
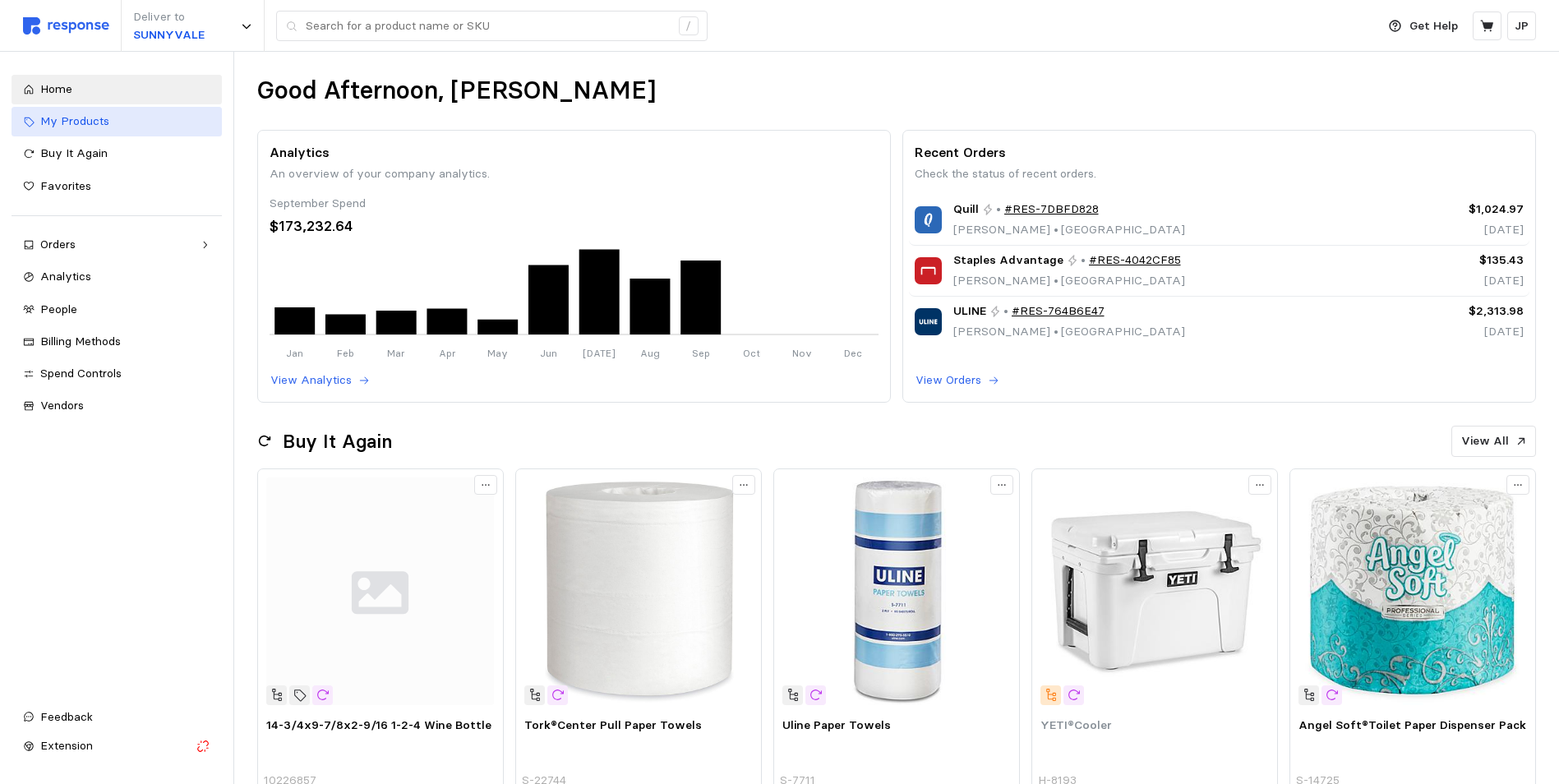
click at [109, 124] on div "My Products" at bounding box center [125, 121] width 170 height 18
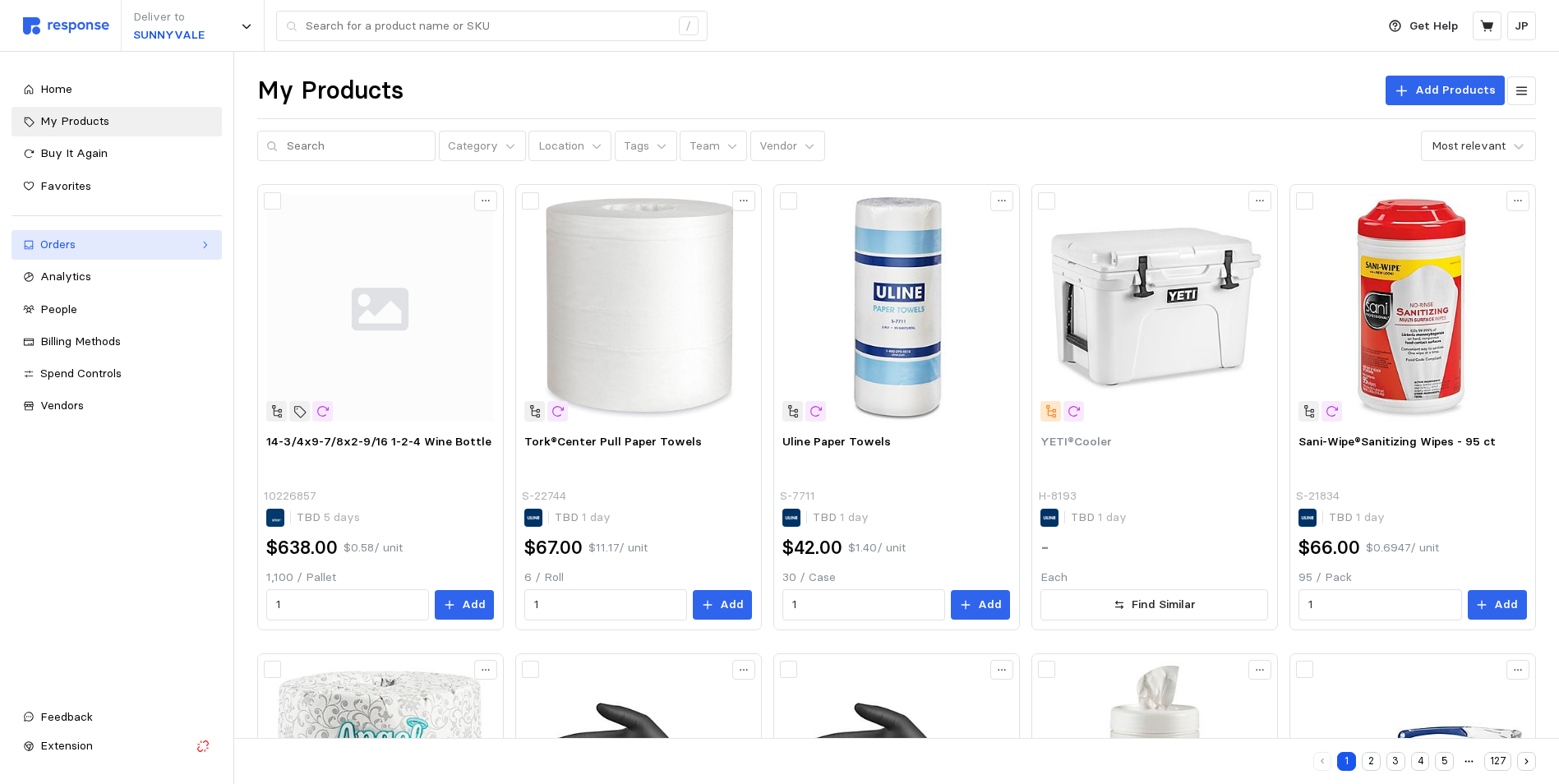
click at [71, 244] on div "Orders" at bounding box center [116, 244] width 152 height 18
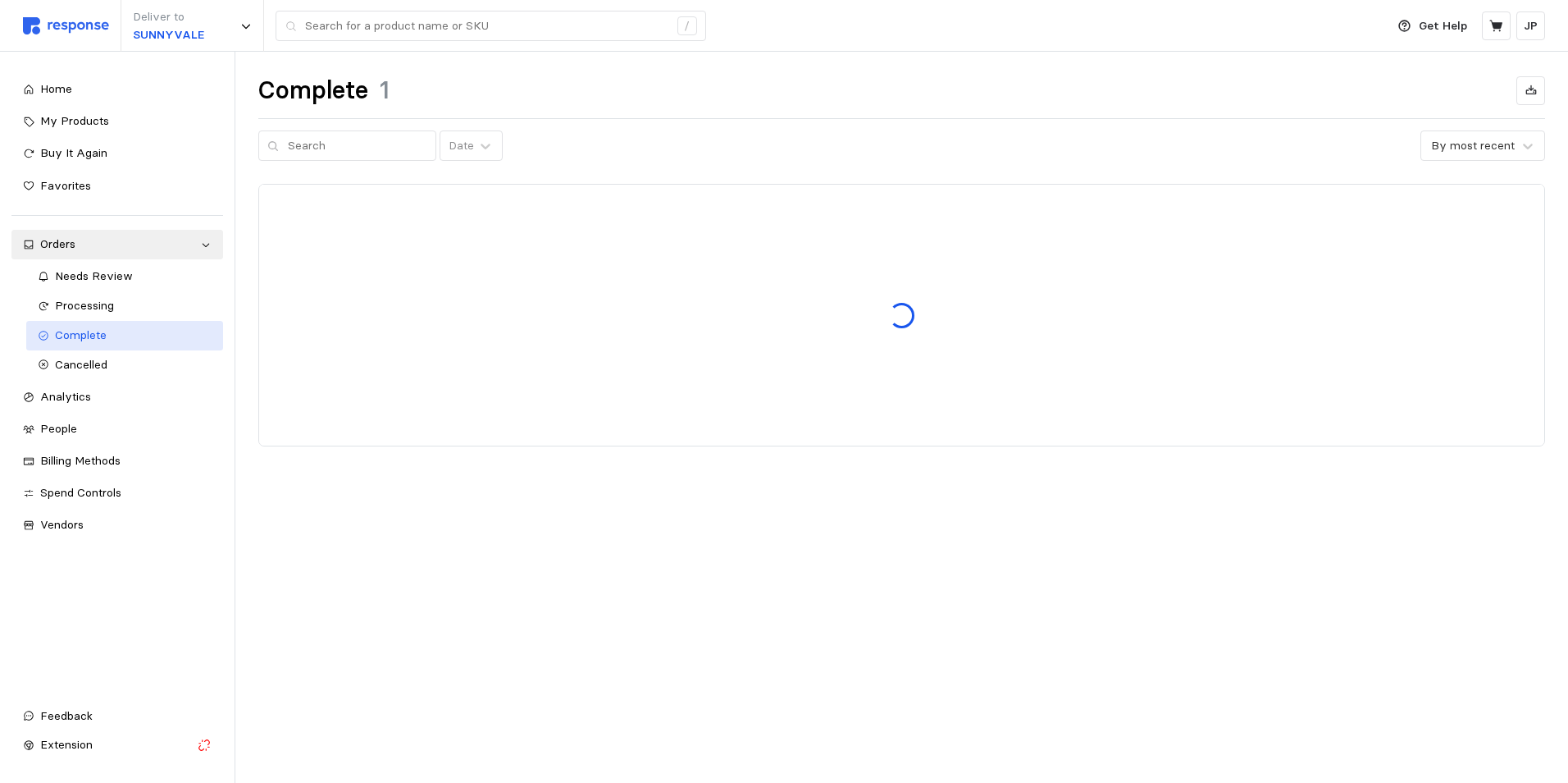
click at [96, 336] on span "Complete" at bounding box center [80, 334] width 52 height 14
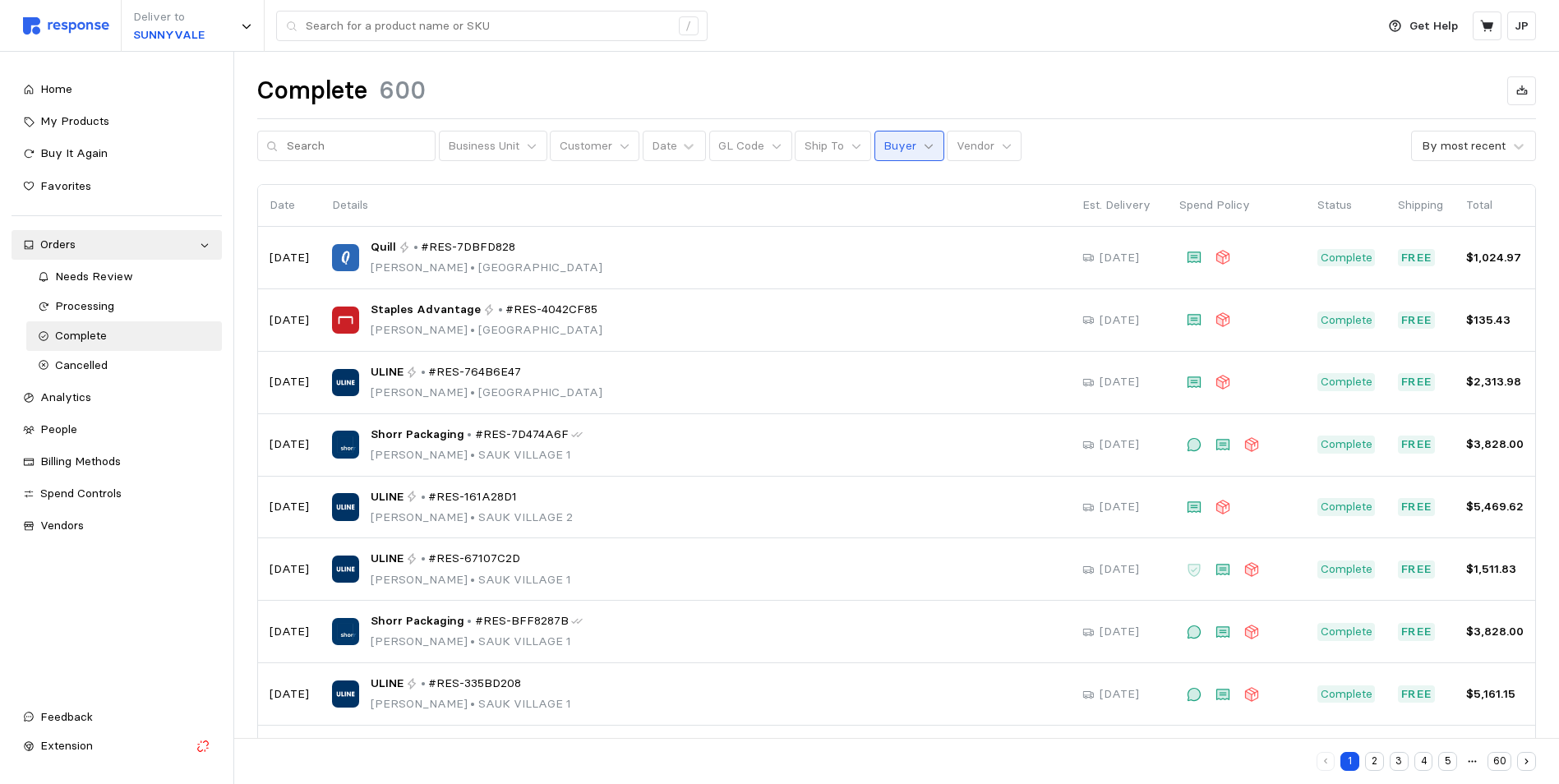
click at [923, 146] on icon at bounding box center [929, 147] width 12 height 12
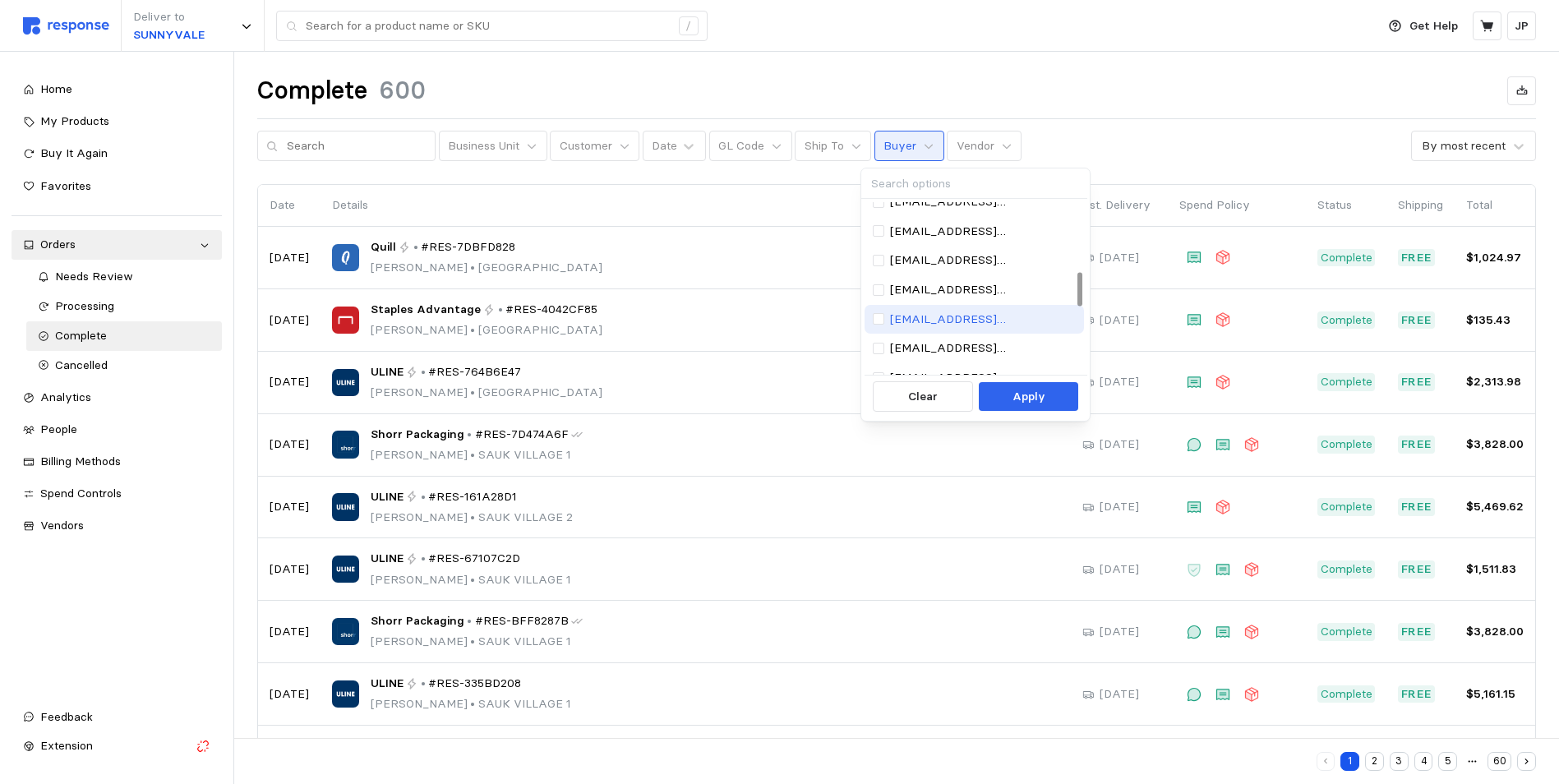
scroll to position [329, 0]
click at [948, 266] on p "[EMAIL_ADDRESS][DOMAIN_NAME]" at bounding box center [983, 269] width 186 height 18
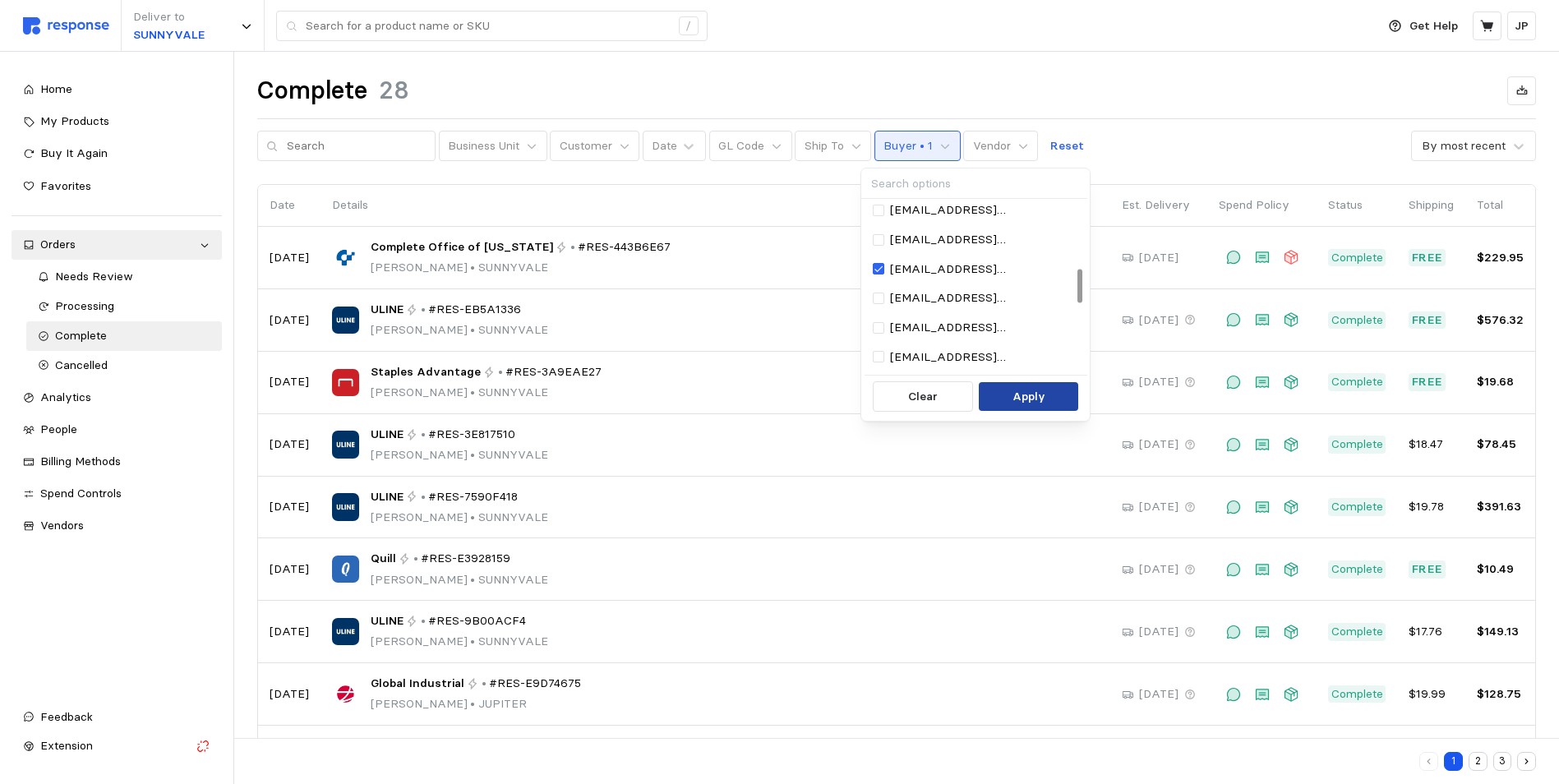
click at [1035, 390] on p "Apply" at bounding box center [1029, 397] width 33 height 18
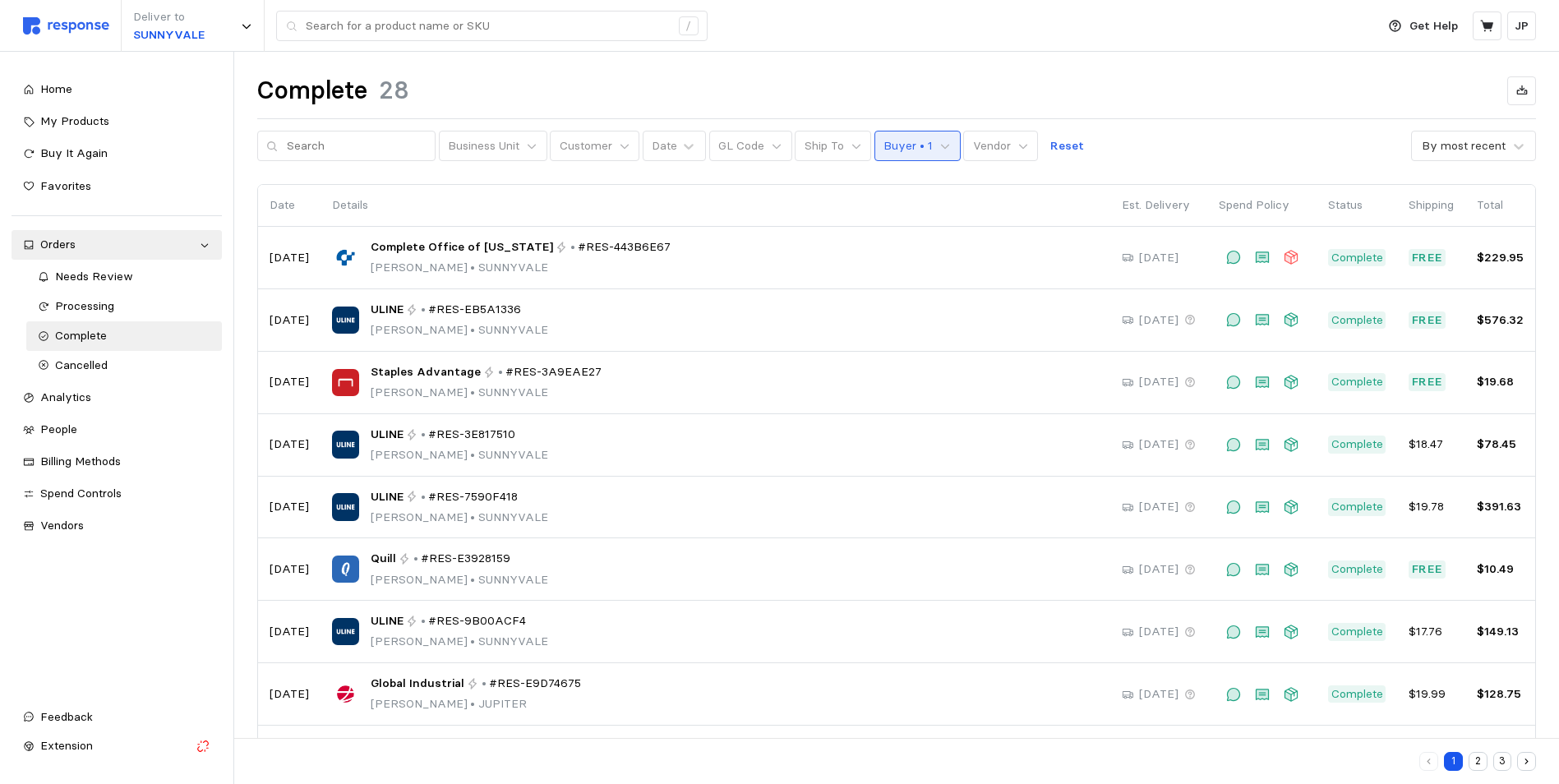
click at [937, 149] on button "Buyer • 1" at bounding box center [918, 146] width 86 height 32
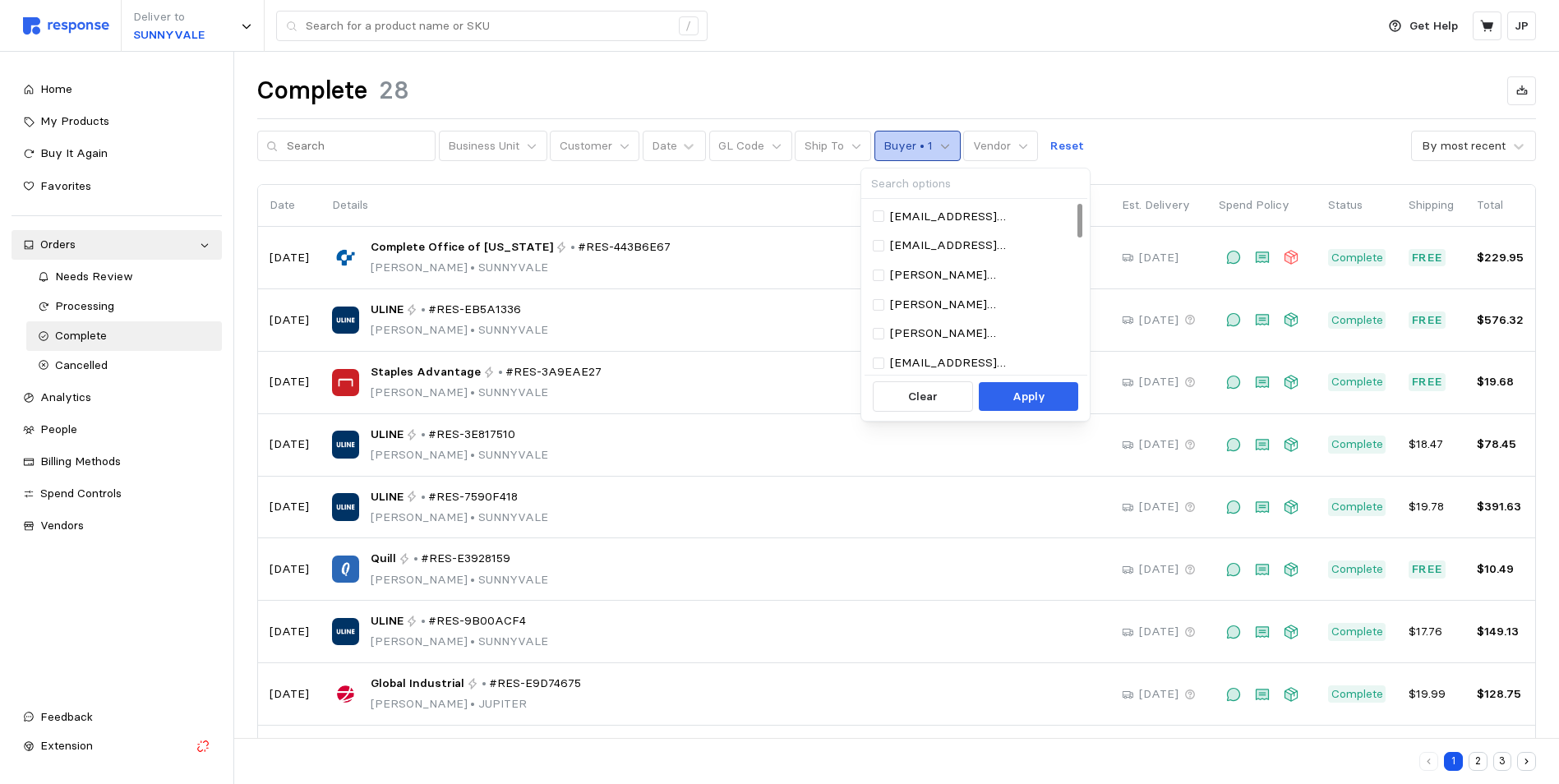
click at [940, 144] on icon at bounding box center [945, 147] width 12 height 12
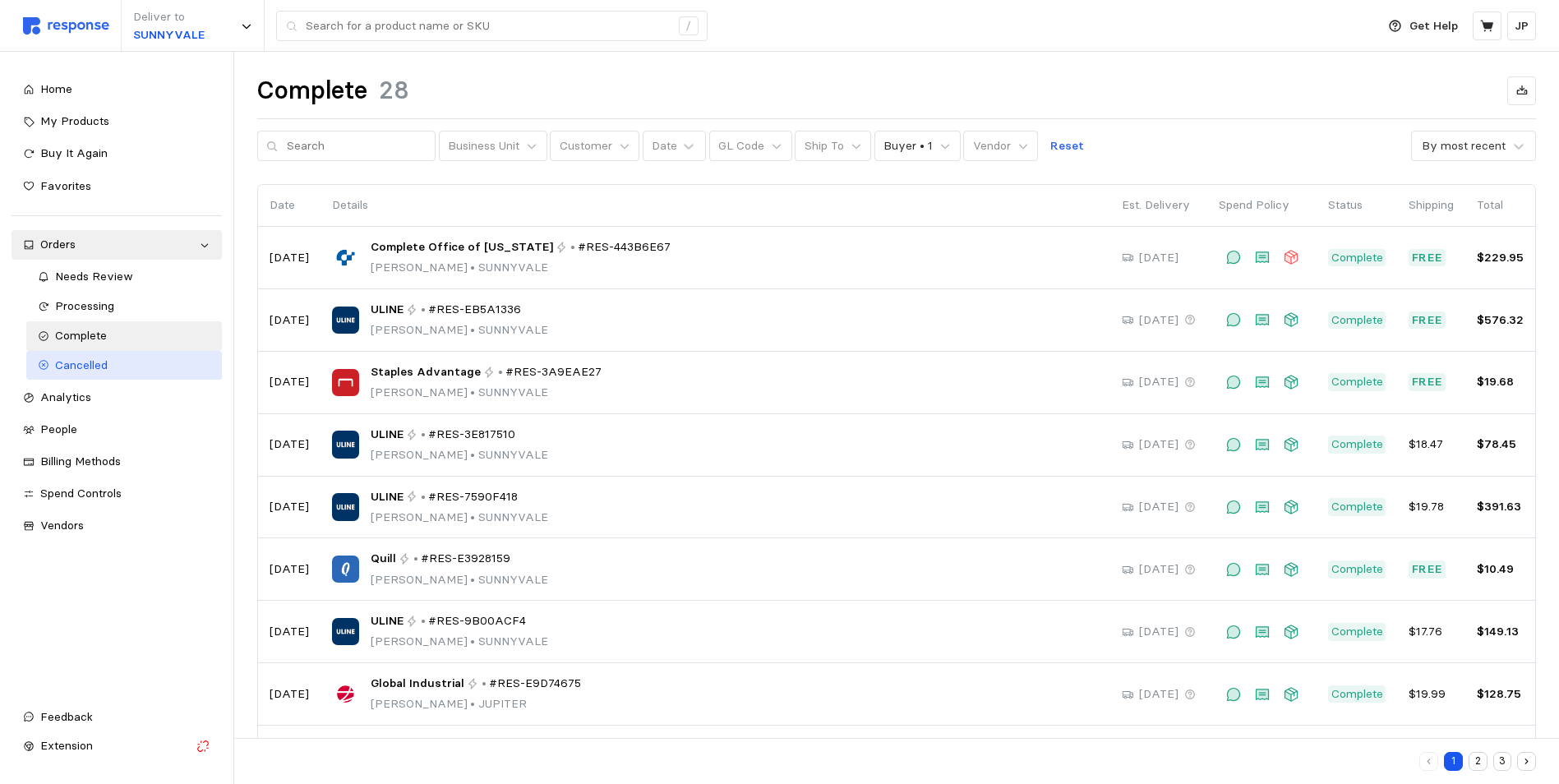
click at [88, 364] on span "Cancelled" at bounding box center [81, 364] width 53 height 14
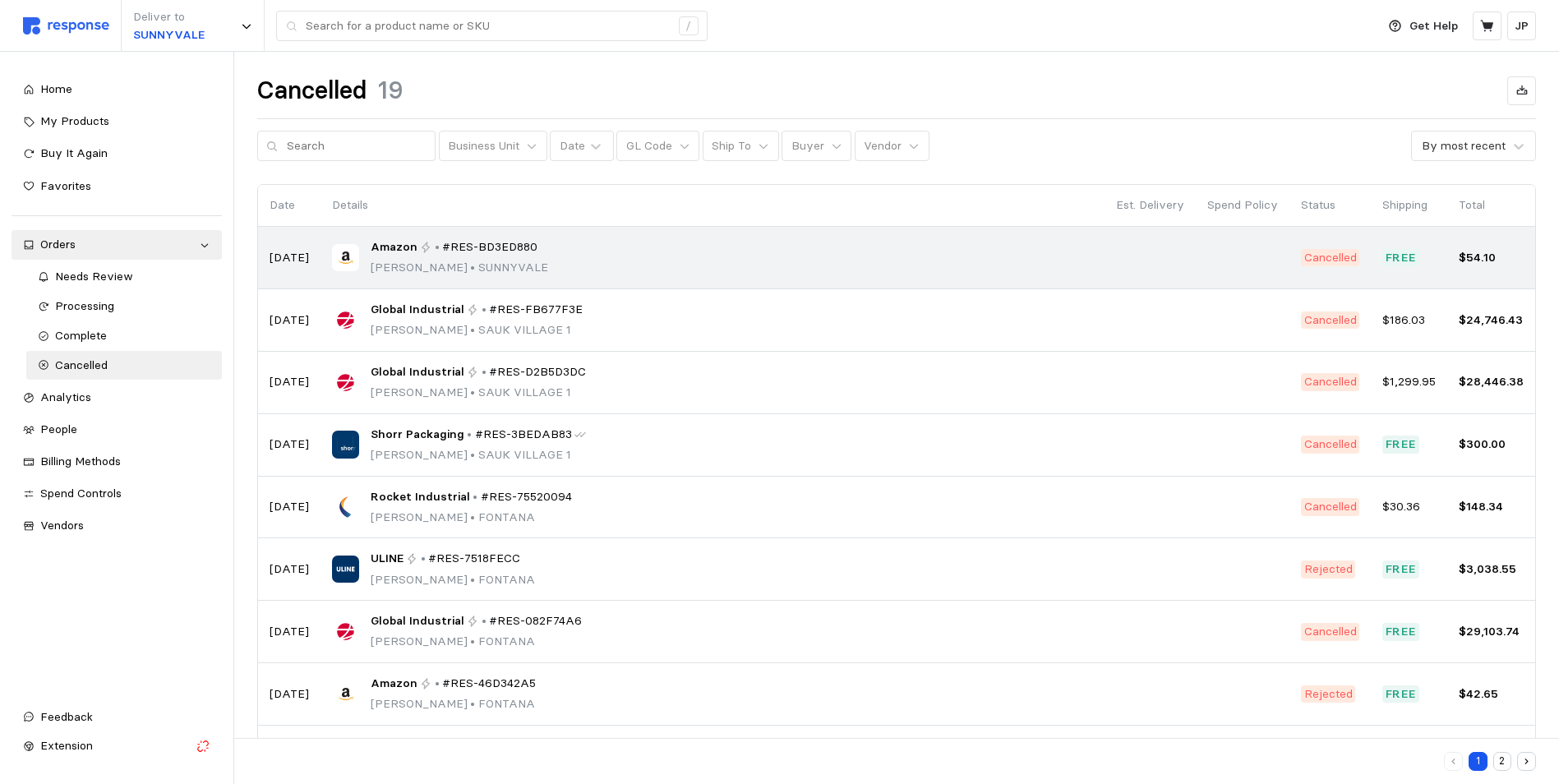
click at [501, 250] on span "#RES-BD3ED880" at bounding box center [489, 247] width 95 height 18
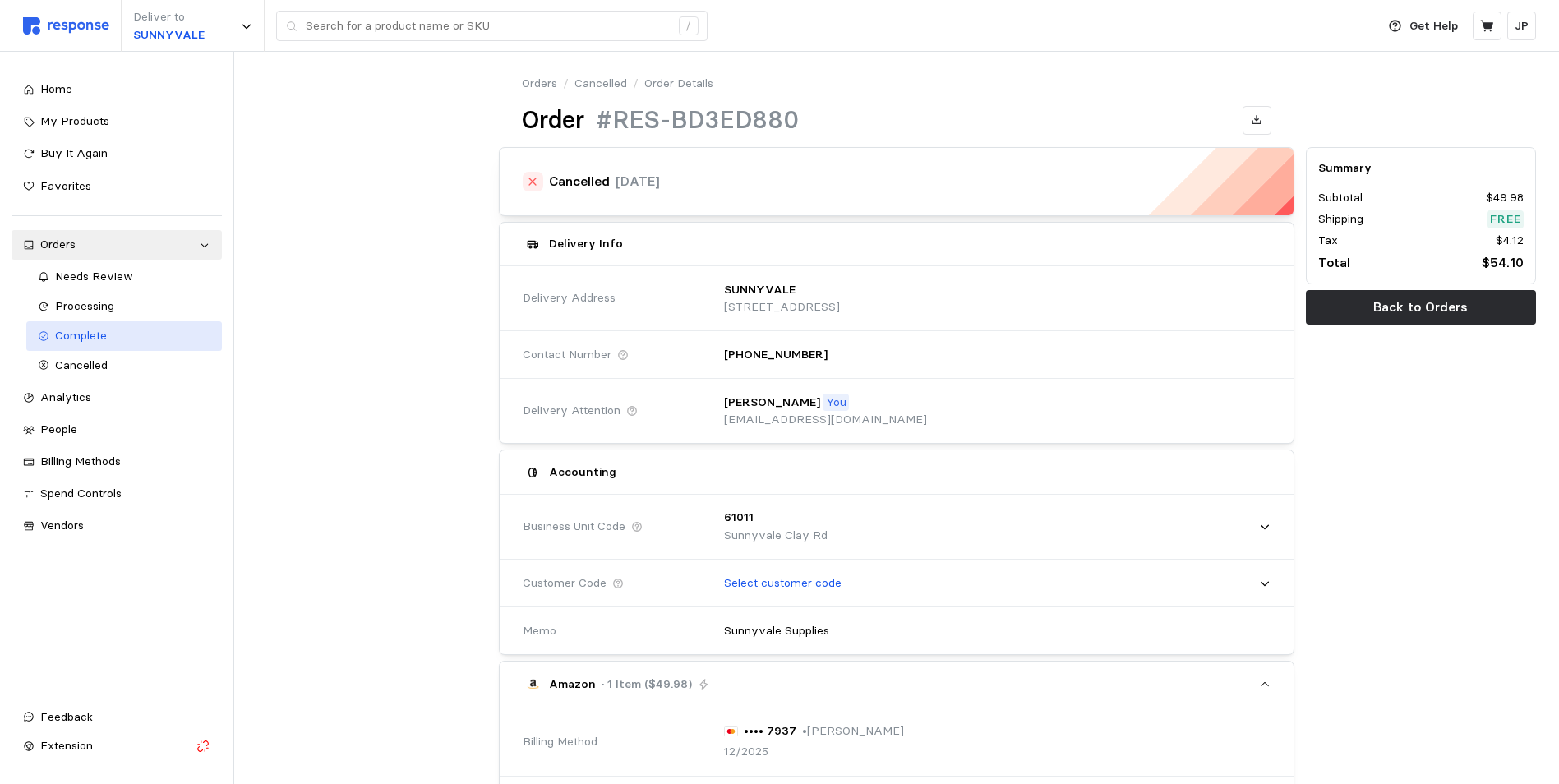
click at [95, 322] on div "Needs Review Processing Complete Cancelled" at bounding box center [116, 320] width 210 height 118
click at [98, 332] on span "Complete" at bounding box center [81, 334] width 52 height 14
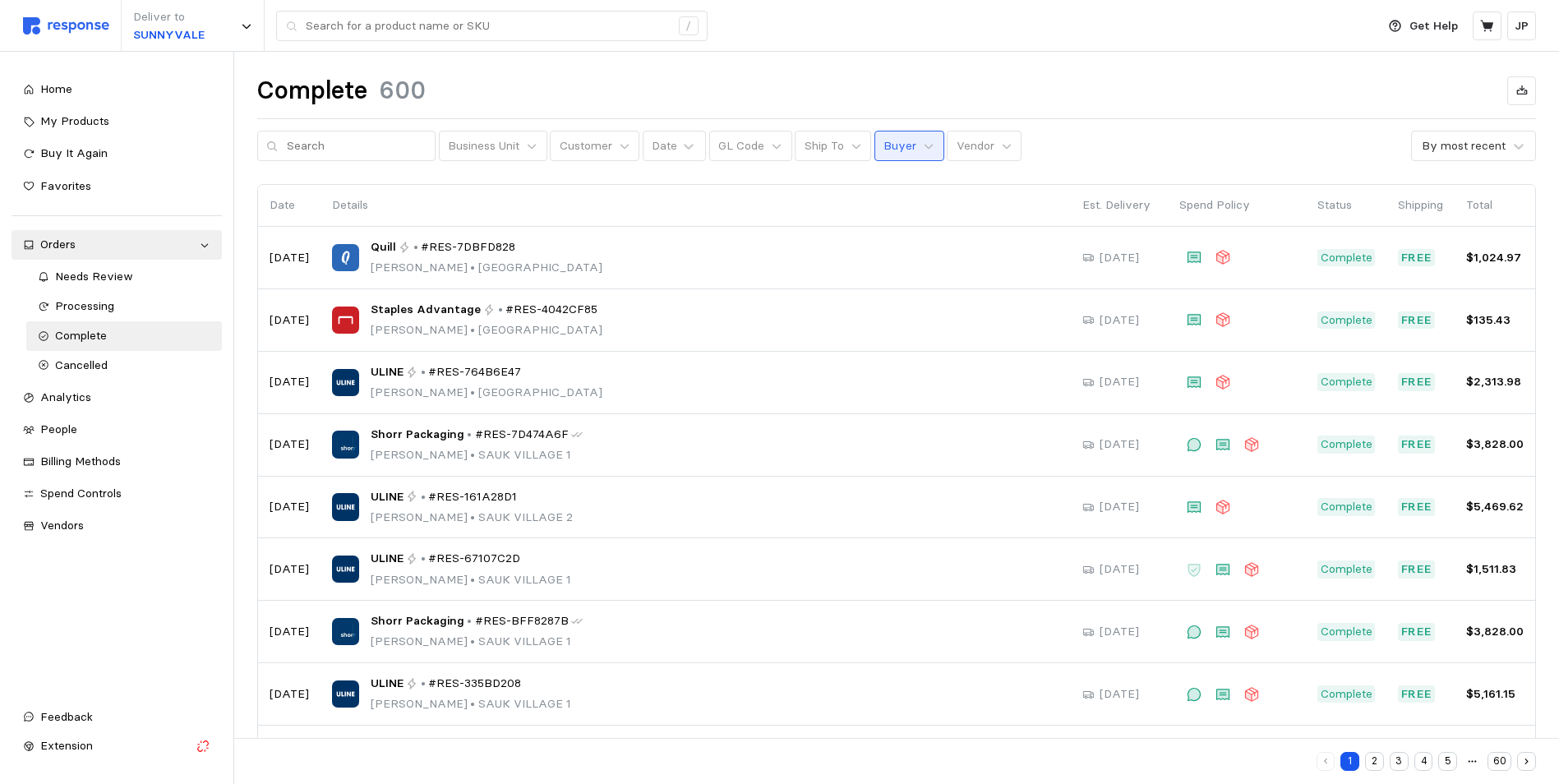
click at [906, 147] on button "Buyer" at bounding box center [909, 146] width 70 height 32
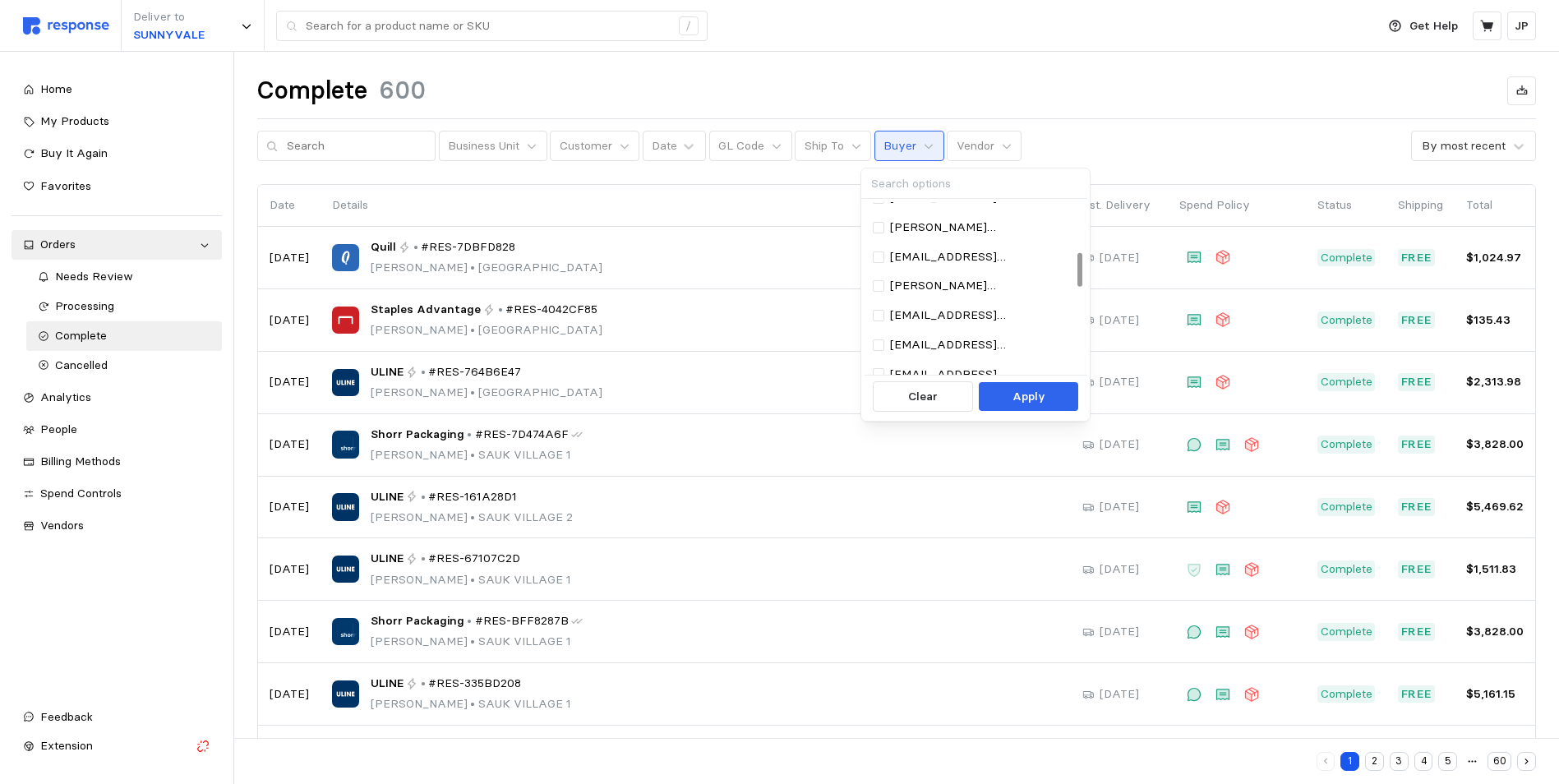
scroll to position [246, 0]
click at [935, 344] on p "[EMAIL_ADDRESS][DOMAIN_NAME]" at bounding box center [983, 351] width 186 height 18
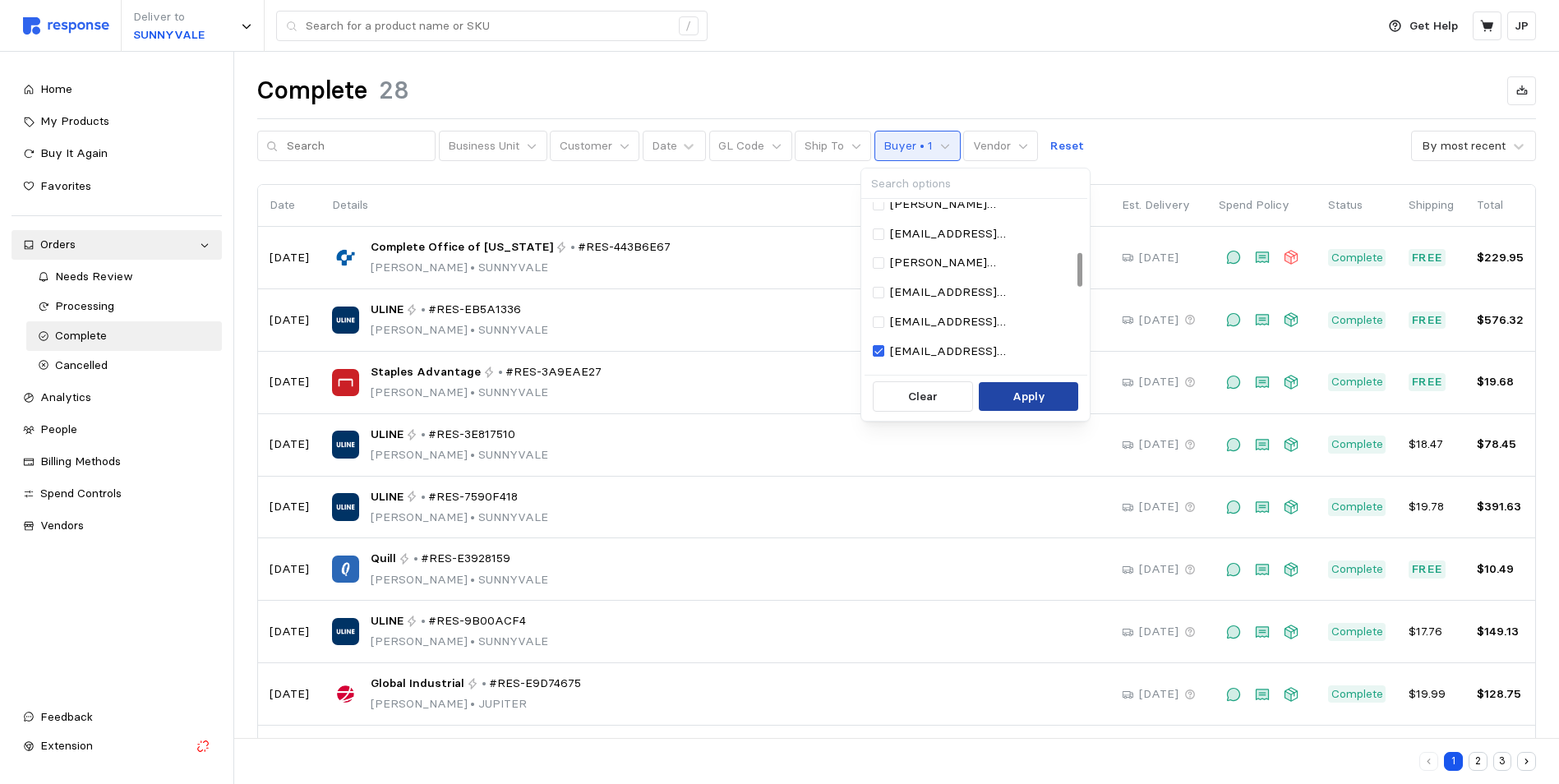
click at [1053, 397] on button "Apply" at bounding box center [1029, 397] width 100 height 30
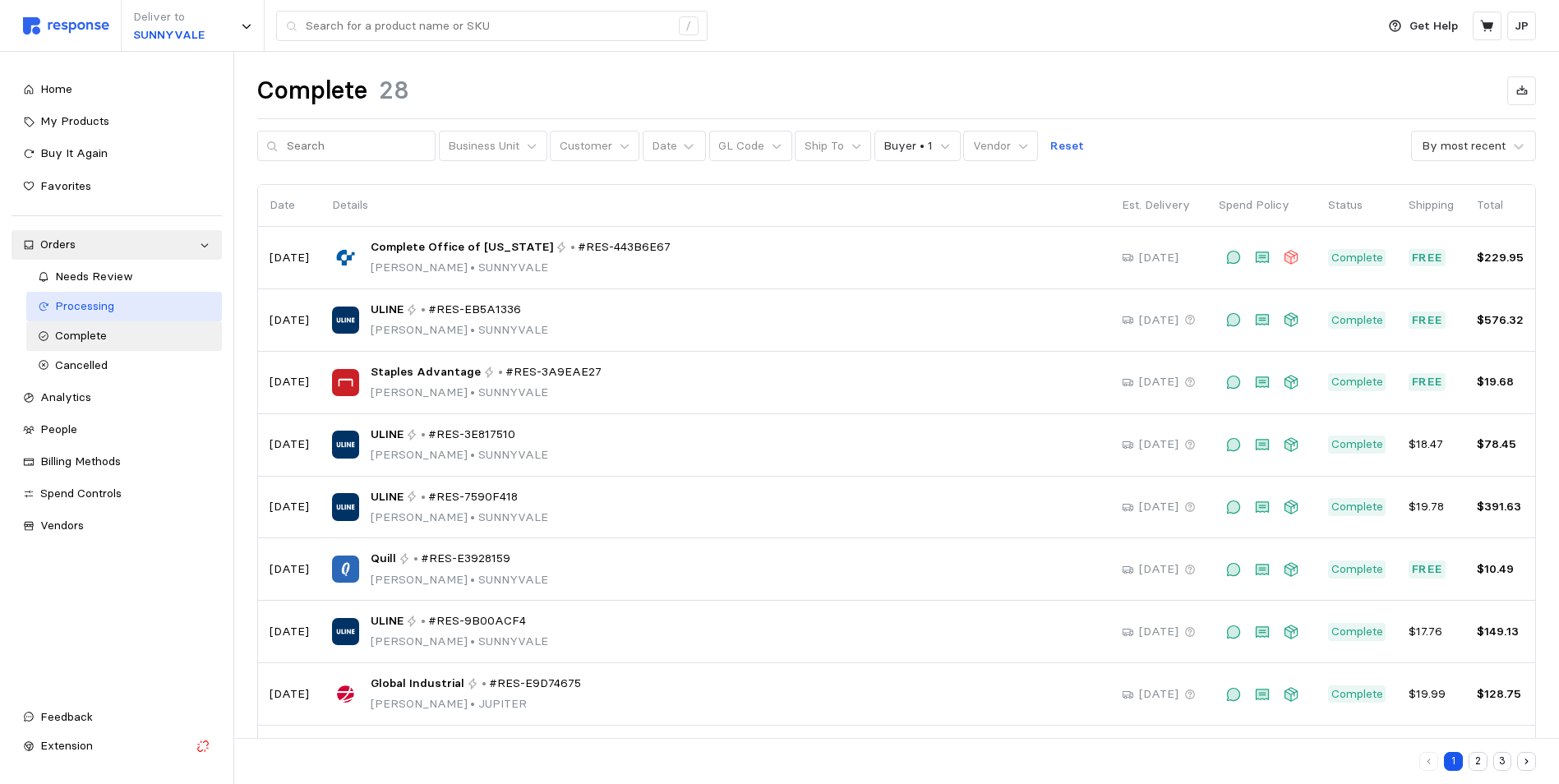
click at [96, 304] on span "Processing" at bounding box center [84, 305] width 59 height 14
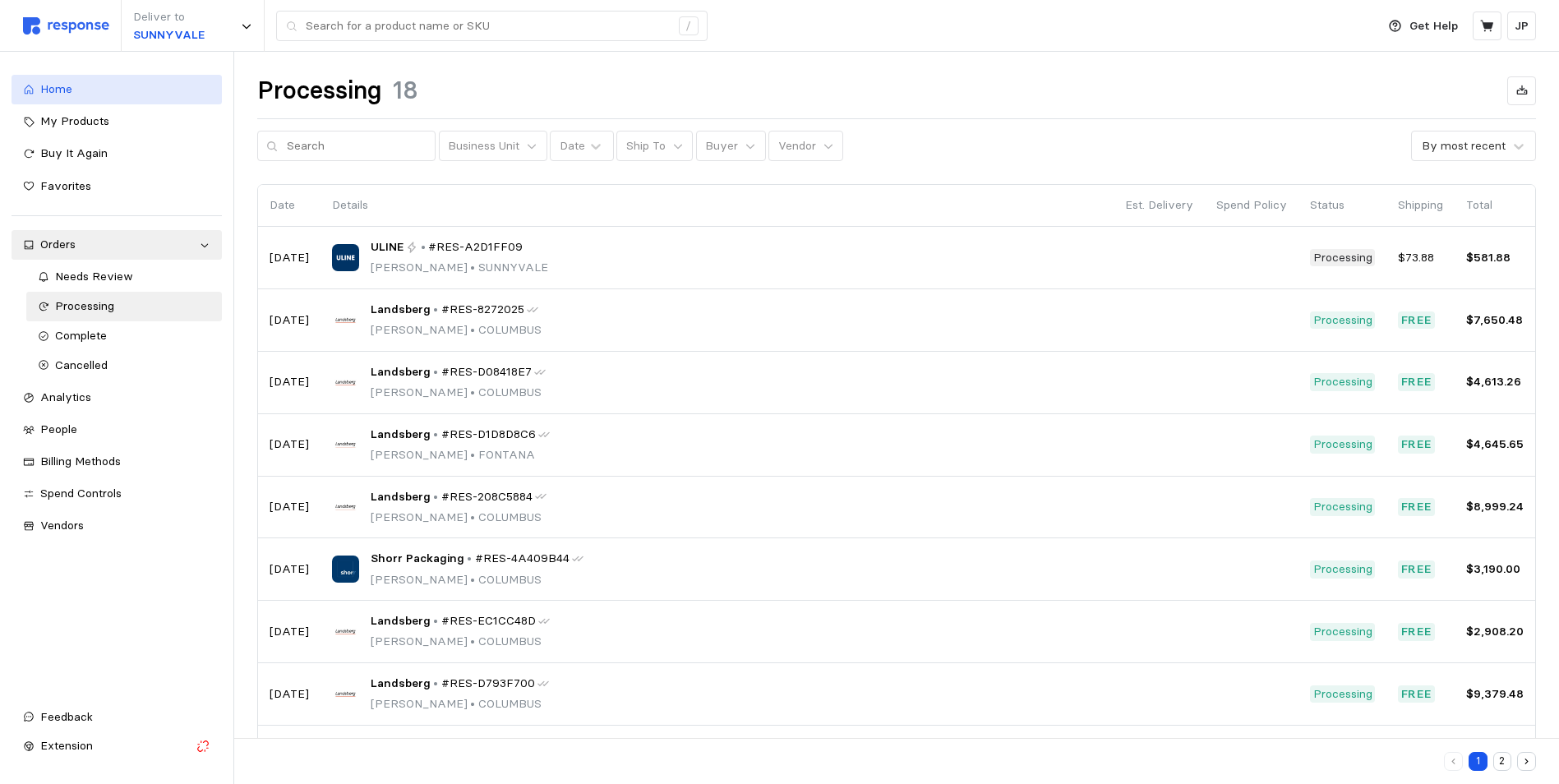
click at [56, 89] on span "Home" at bounding box center [56, 88] width 32 height 14
